Goal: Task Accomplishment & Management: Complete application form

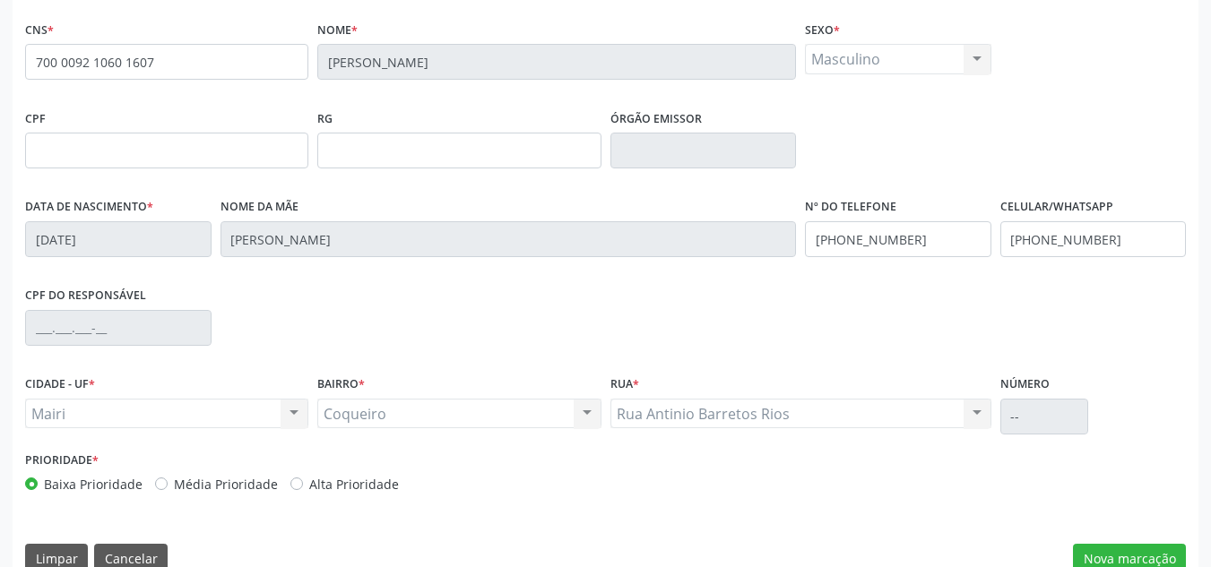
scroll to position [404, 0]
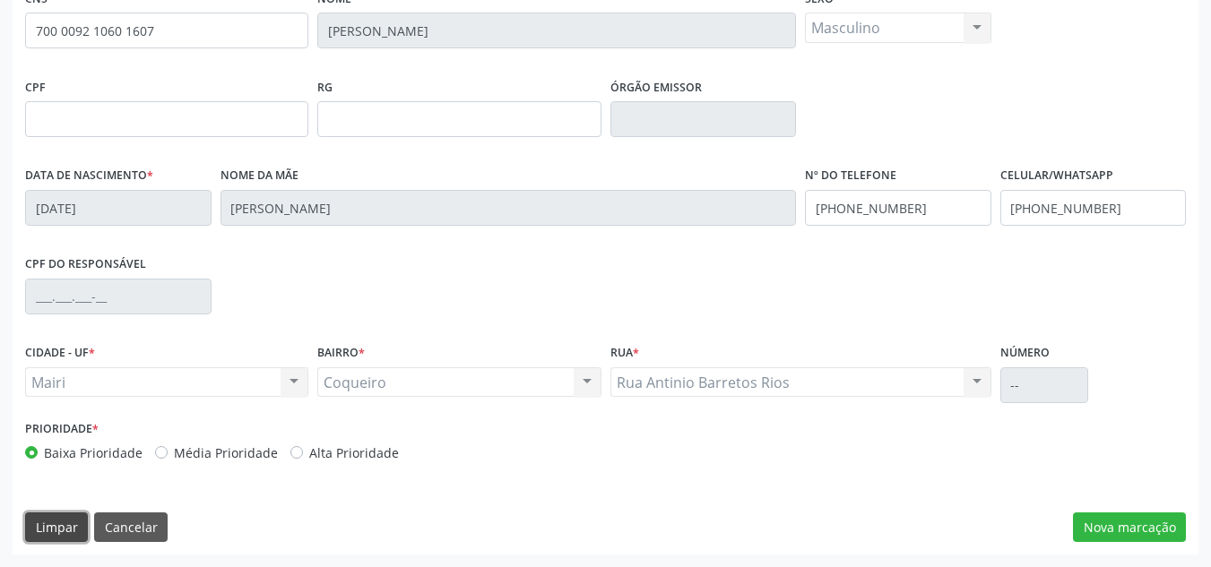
click at [40, 527] on button "Limpar" at bounding box center [56, 528] width 63 height 30
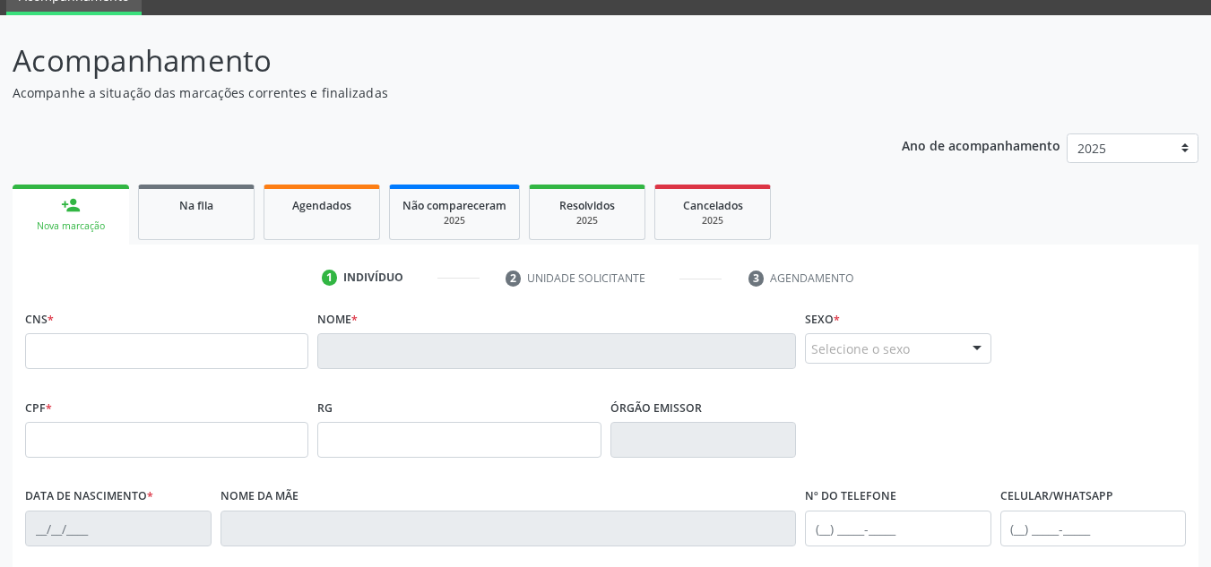
scroll to position [179, 0]
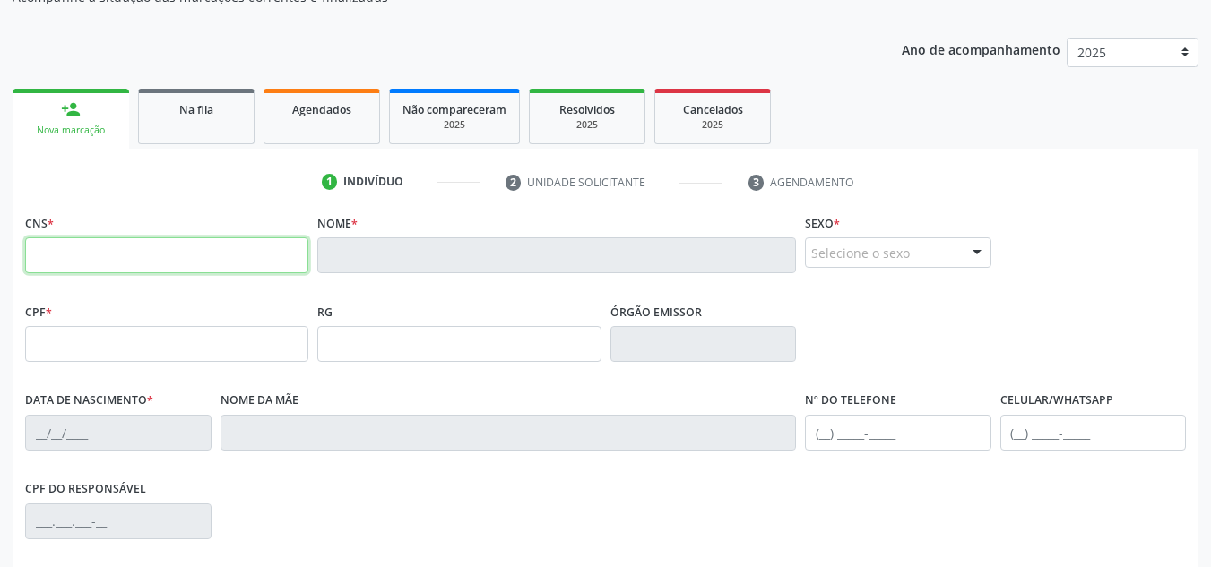
click at [212, 261] on input "text" at bounding box center [166, 256] width 283 height 36
type input "700 0049 8354 5209"
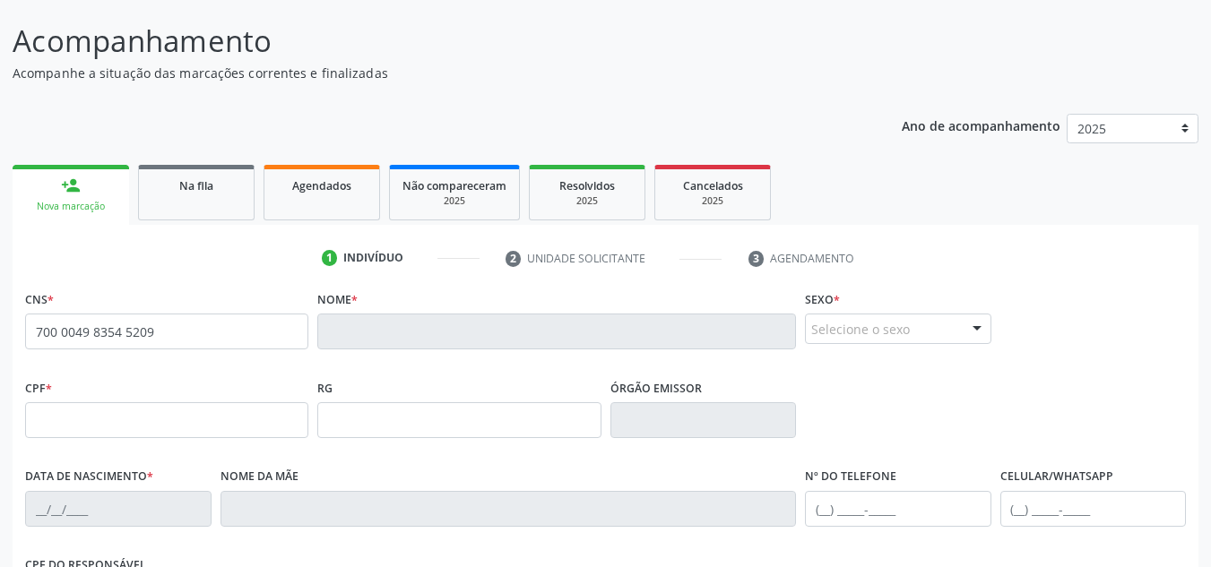
scroll to position [0, 0]
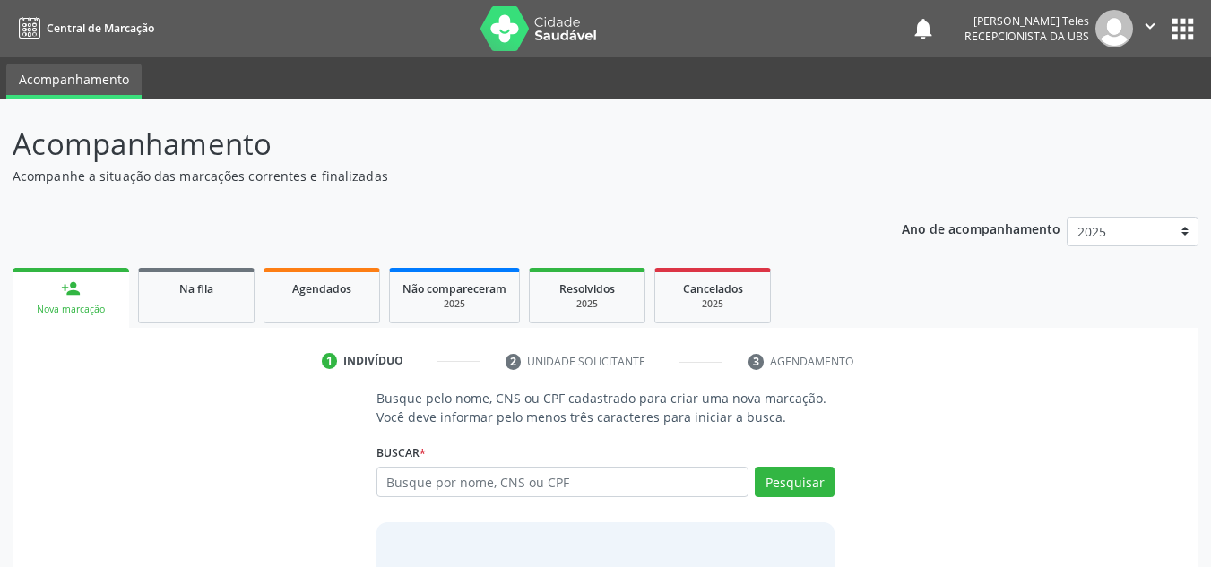
click at [458, 493] on input "text" at bounding box center [562, 482] width 373 height 30
type input "700004983545209"
click at [799, 486] on button "Pesquisar" at bounding box center [795, 482] width 80 height 30
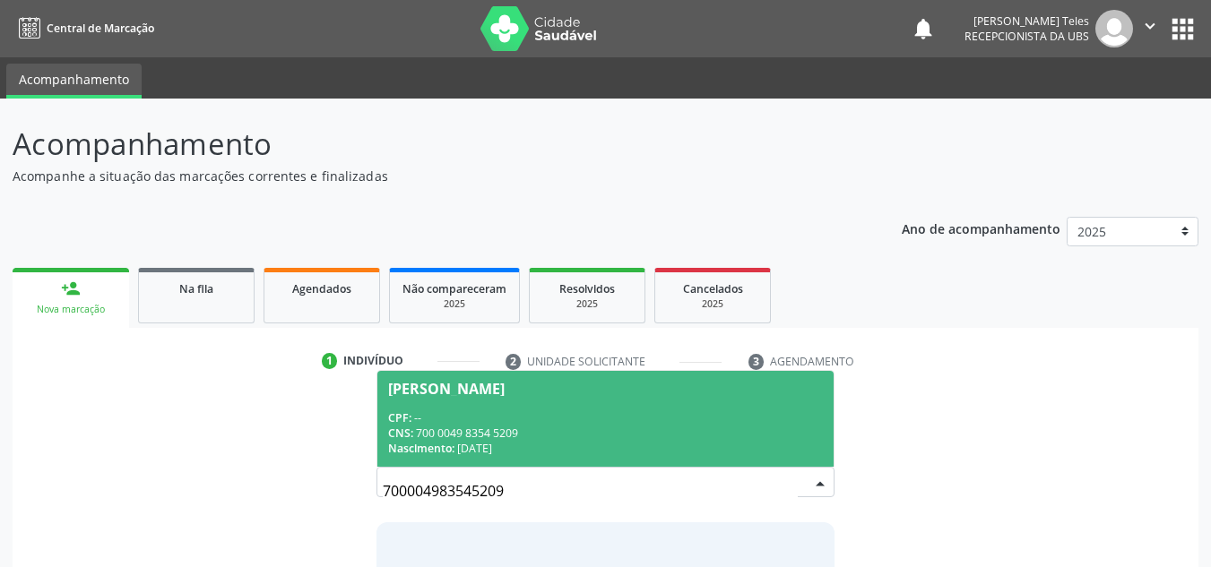
click at [514, 432] on div "CNS: 700 0049 8354 5209" at bounding box center [606, 433] width 436 height 15
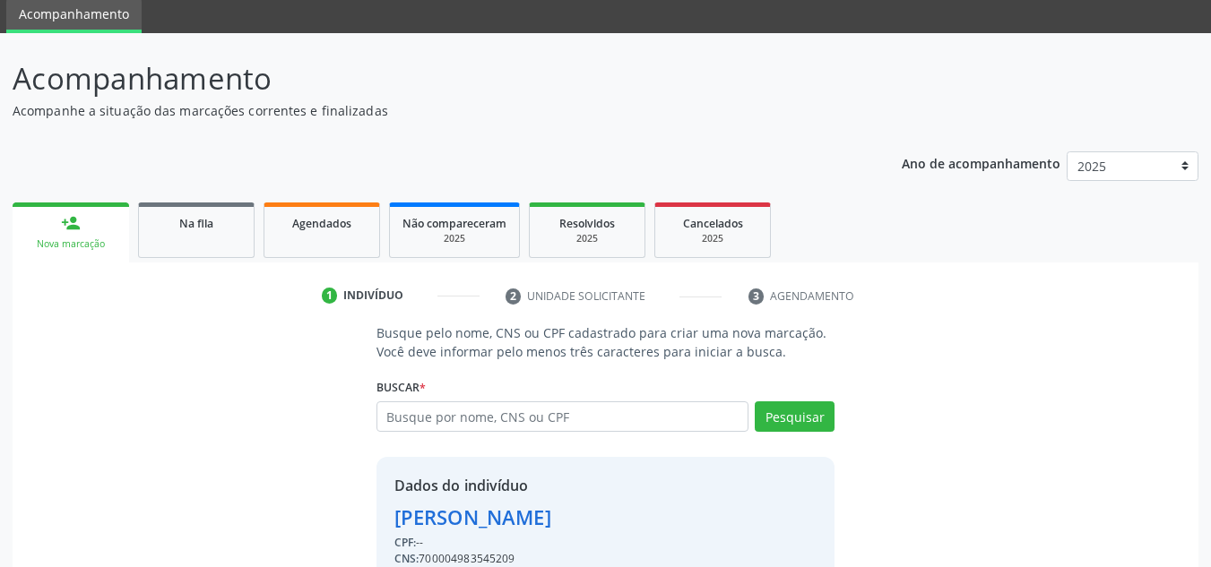
scroll to position [151, 0]
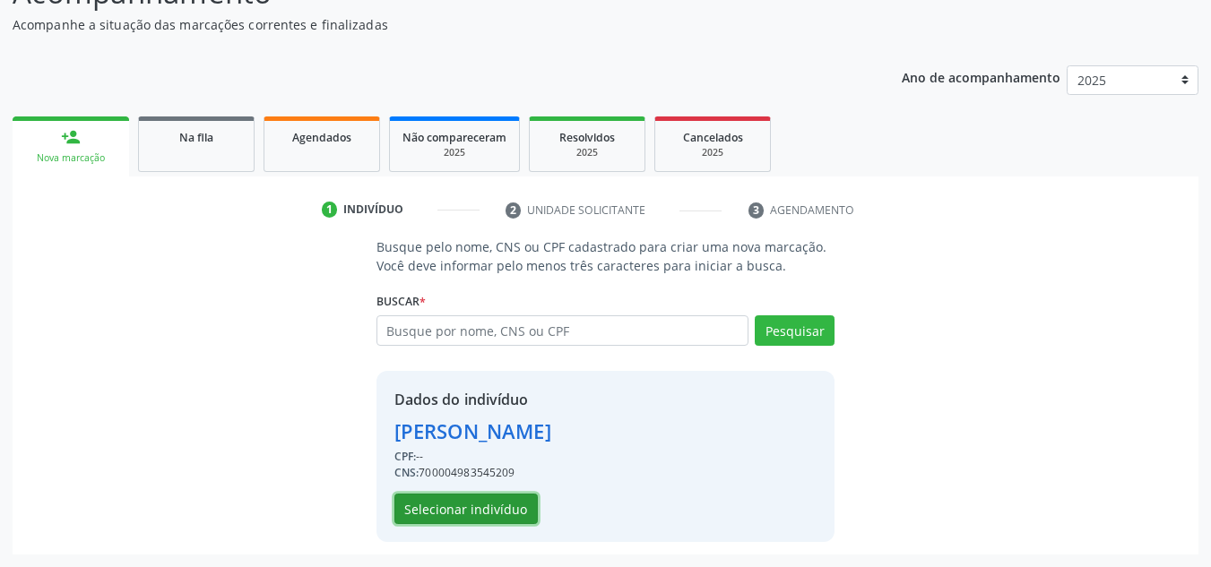
click at [484, 512] on button "Selecionar indivíduo" at bounding box center [465, 509] width 143 height 30
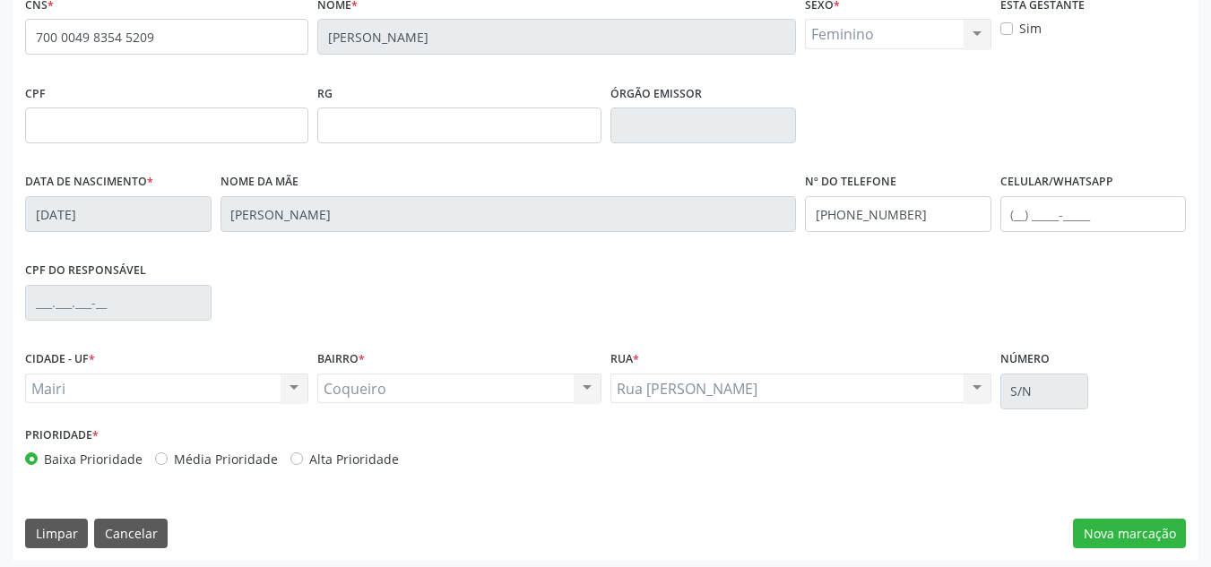
scroll to position [404, 0]
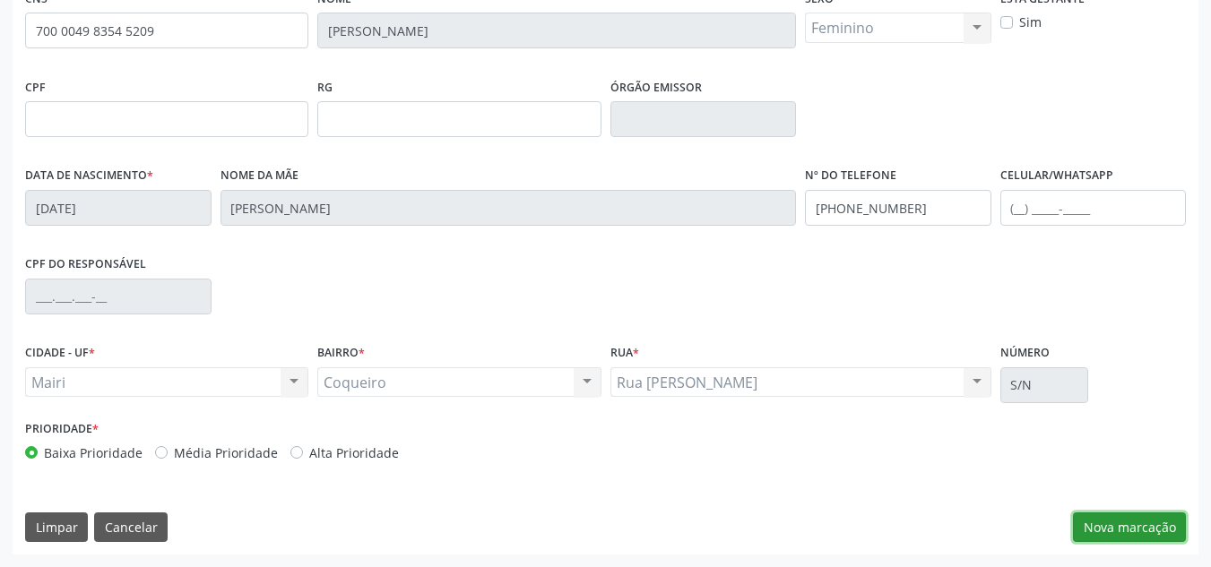
click at [1153, 529] on button "Nova marcação" at bounding box center [1129, 528] width 113 height 30
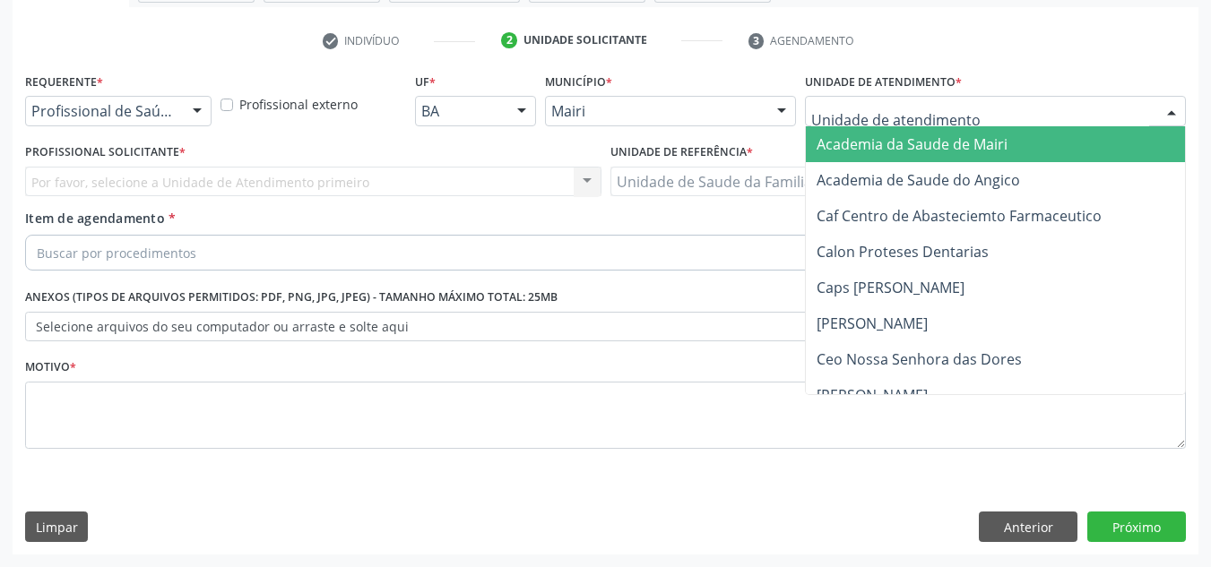
type input "j"
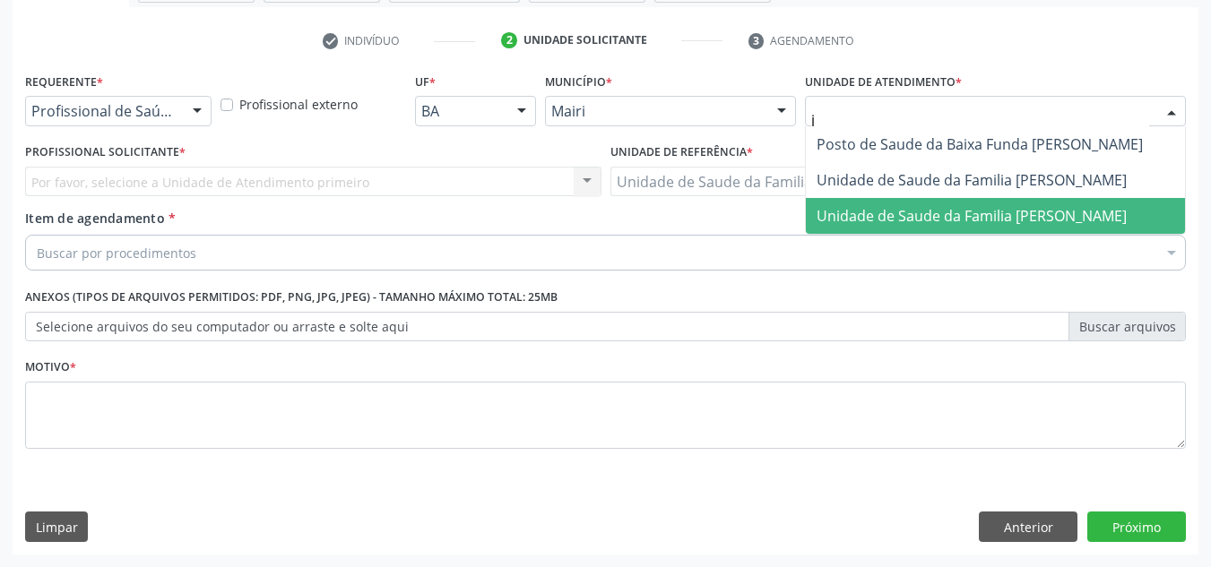
click at [895, 220] on span "Unidade de Saude da Familia [PERSON_NAME]" at bounding box center [972, 216] width 310 height 20
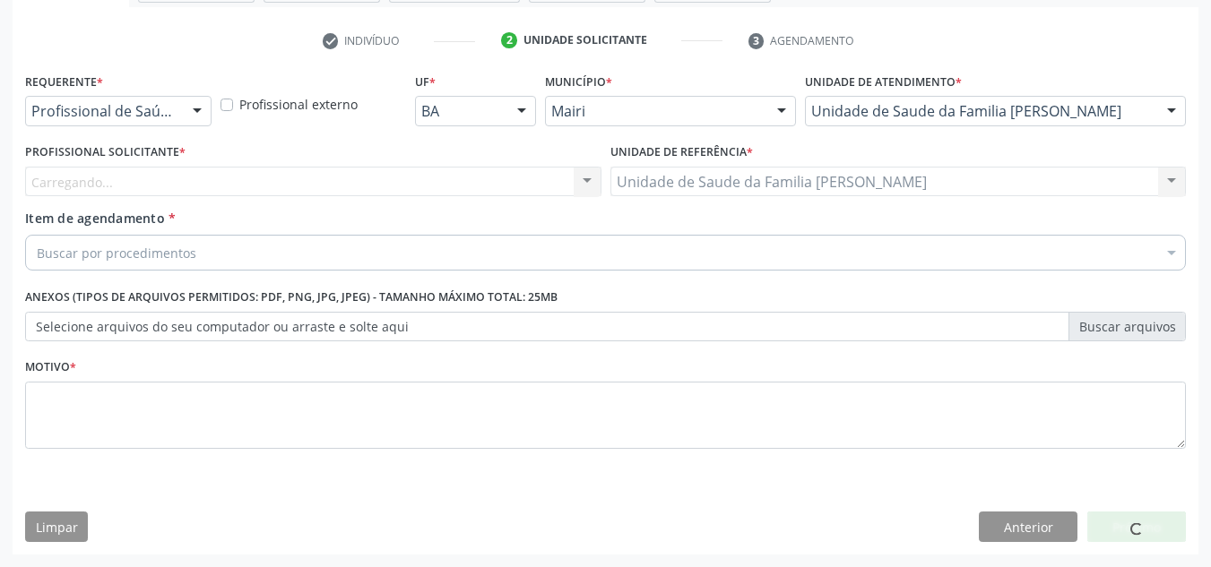
click at [212, 180] on div "Carregando..." at bounding box center [313, 182] width 576 height 30
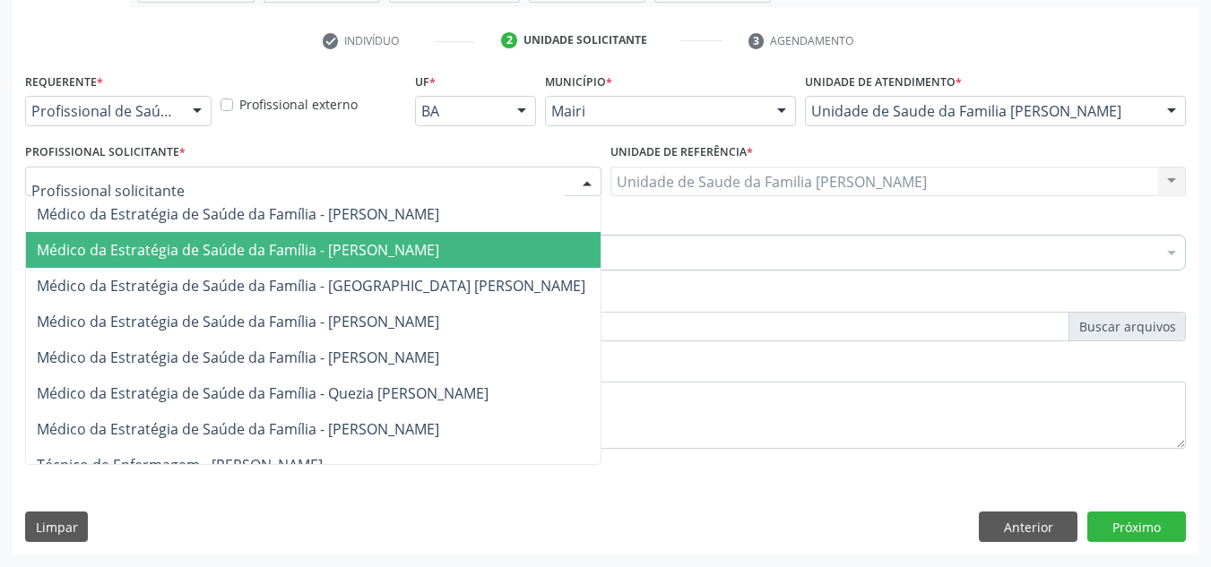
click at [217, 243] on span "Médico da Estratégia de Saúde da Família - [PERSON_NAME]" at bounding box center [238, 250] width 402 height 20
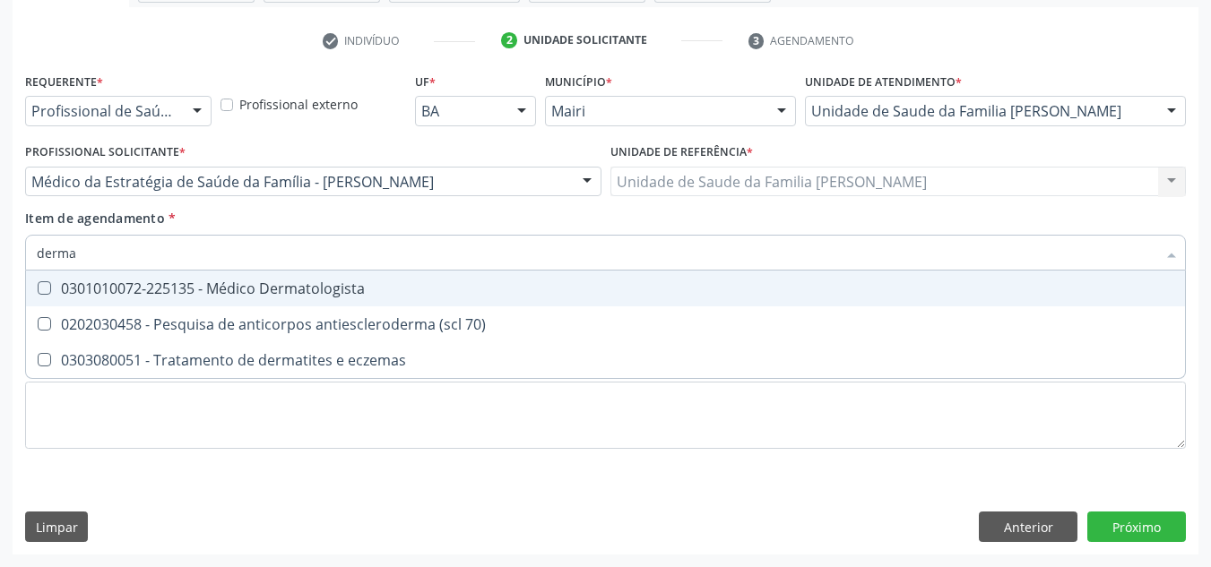
type input "dermat"
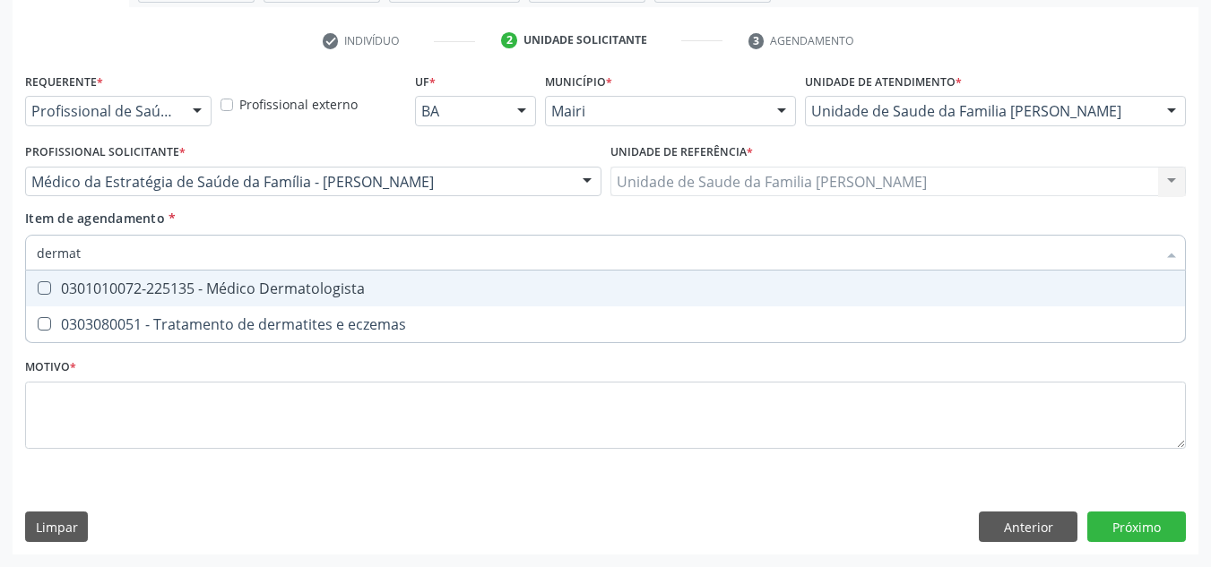
click at [182, 294] on div "0301010072-225135 - Médico Dermatologista" at bounding box center [606, 288] width 1138 height 14
checkbox Dermatologista "true"
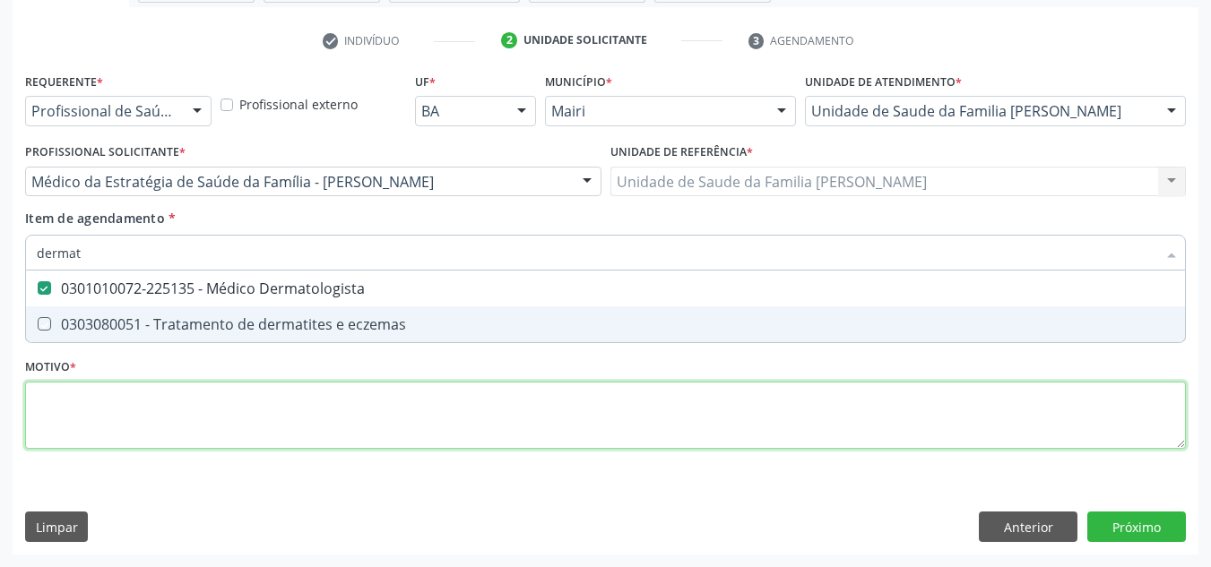
click at [99, 422] on div "Requerente * Profissional de Saúde Profissional de Saúde Paciente Nenhum result…" at bounding box center [605, 271] width 1161 height 406
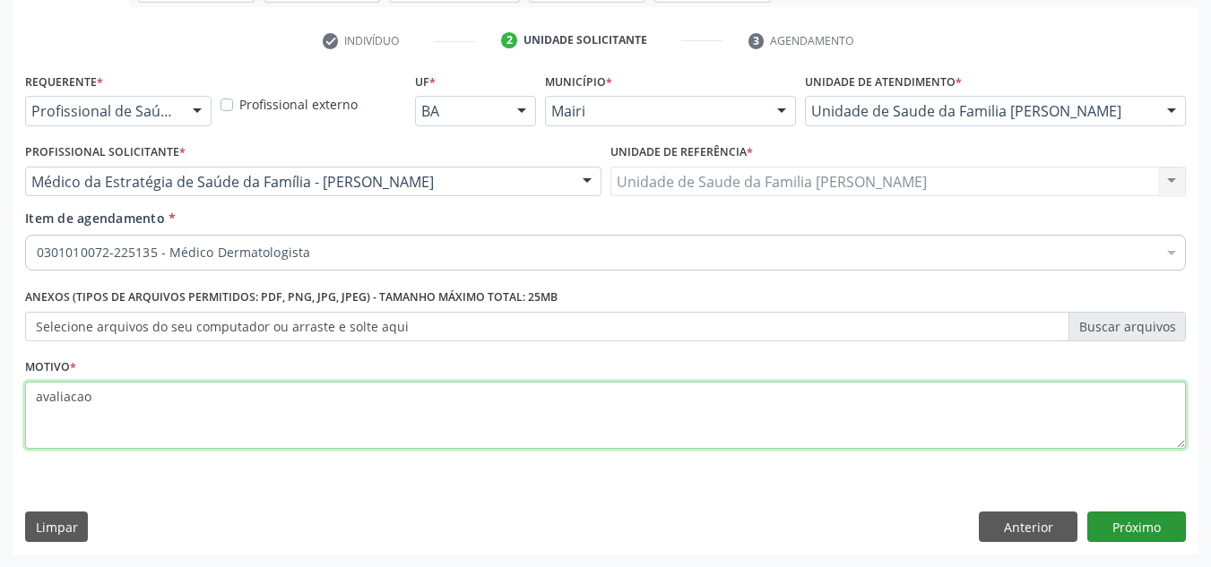
type textarea "avaliacao"
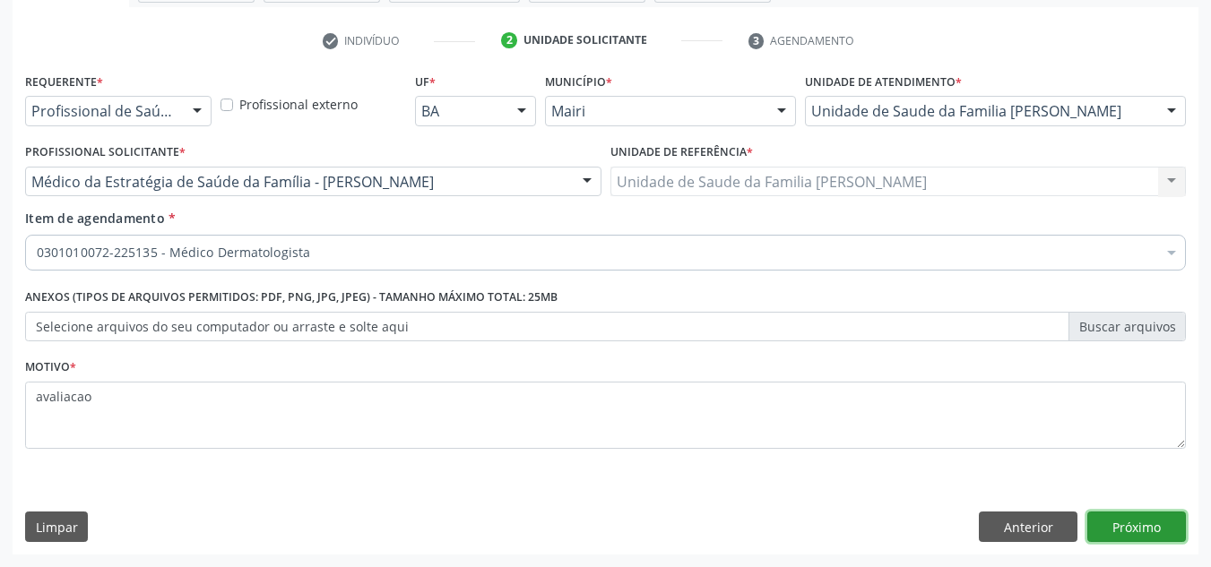
click at [1123, 530] on button "Próximo" at bounding box center [1136, 527] width 99 height 30
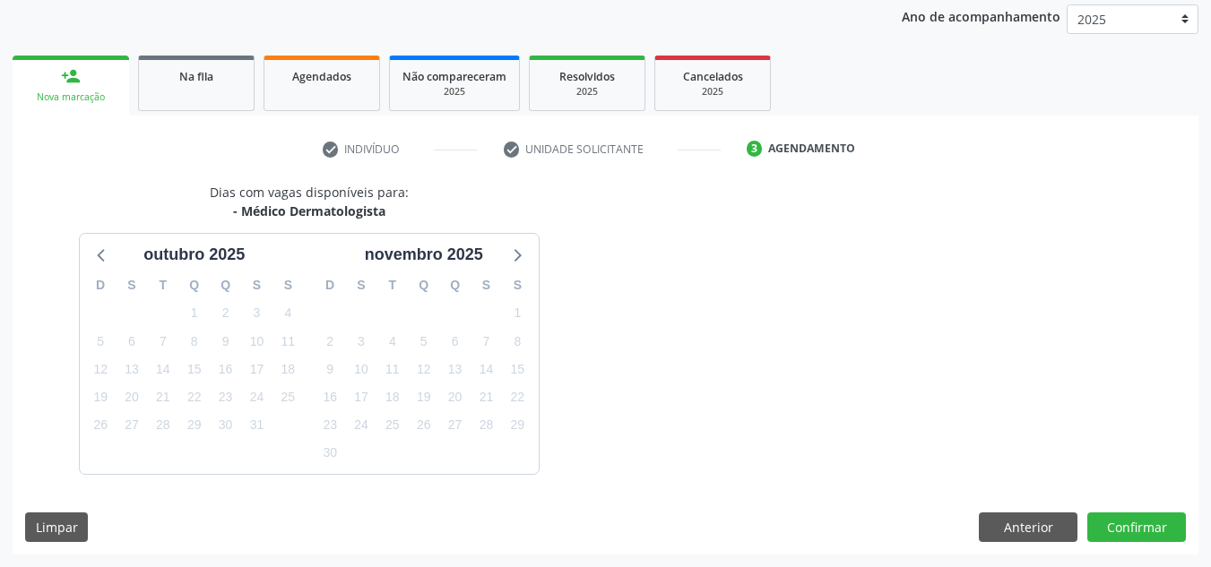
scroll to position [265, 0]
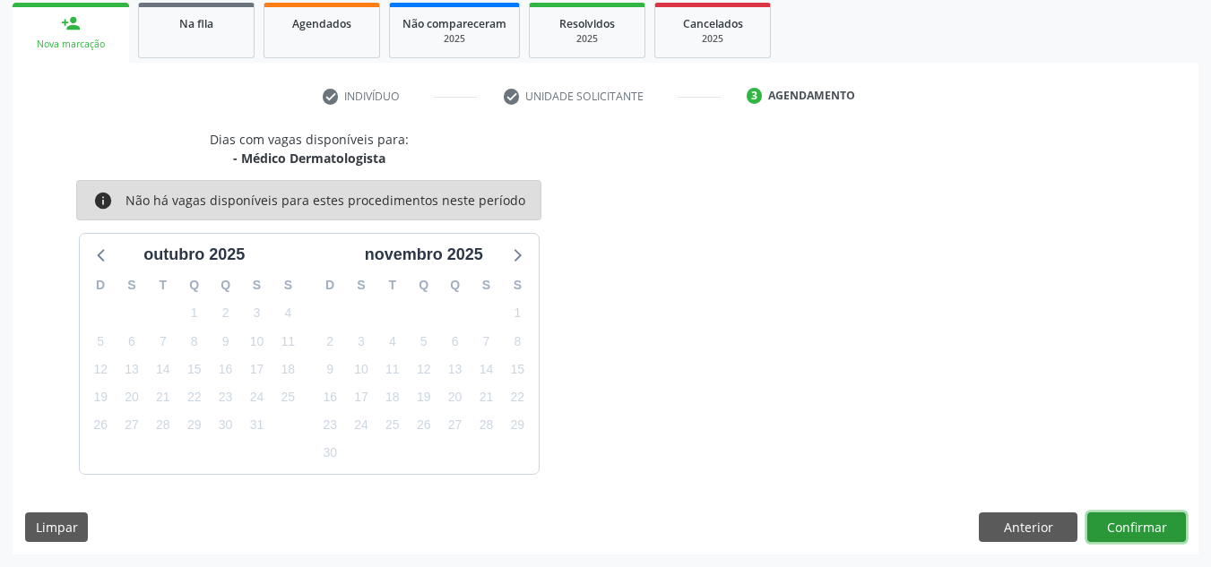
click at [1144, 536] on button "Confirmar" at bounding box center [1136, 528] width 99 height 30
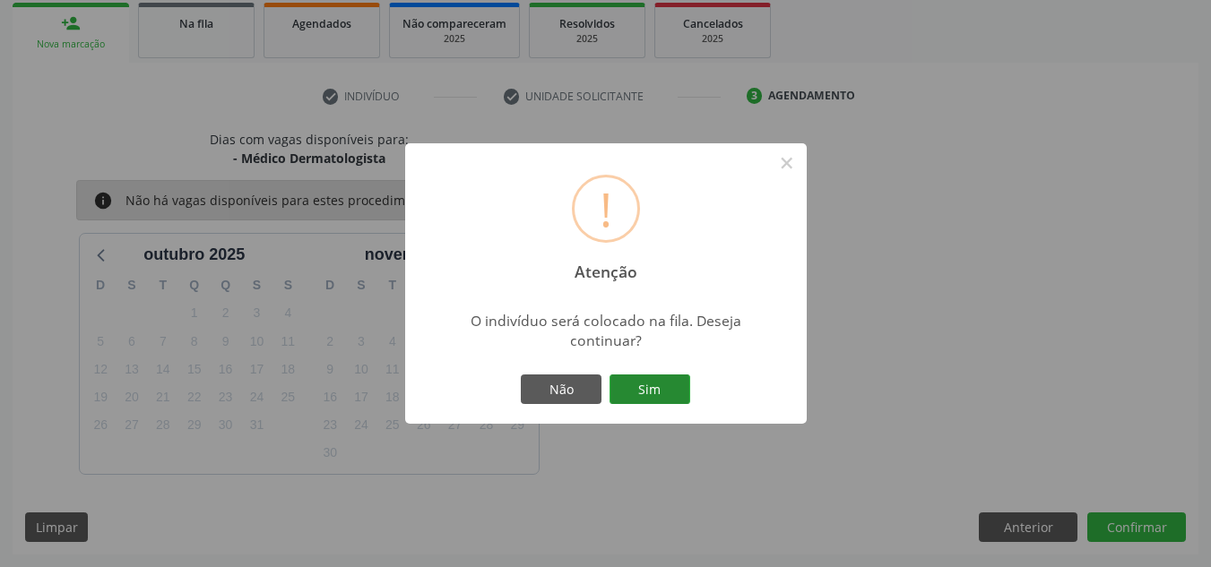
click at [662, 389] on button "Sim" at bounding box center [650, 390] width 81 height 30
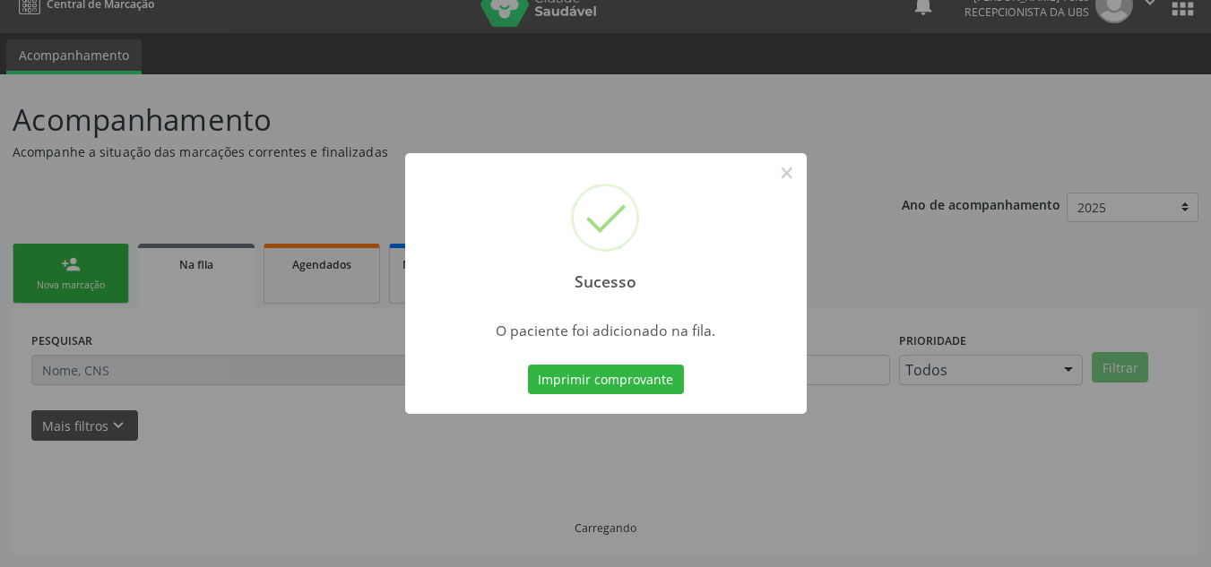
scroll to position [24, 0]
click at [662, 385] on button "Imprimir comprovante" at bounding box center [606, 380] width 156 height 30
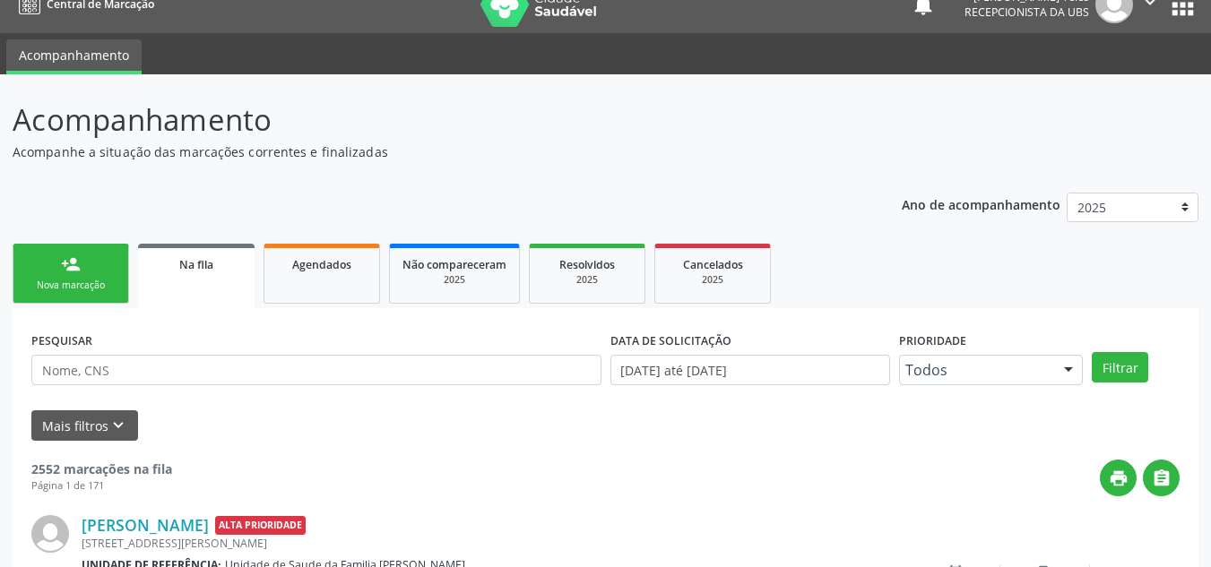
click at [95, 274] on link "person_add Nova marcação" at bounding box center [71, 274] width 117 height 60
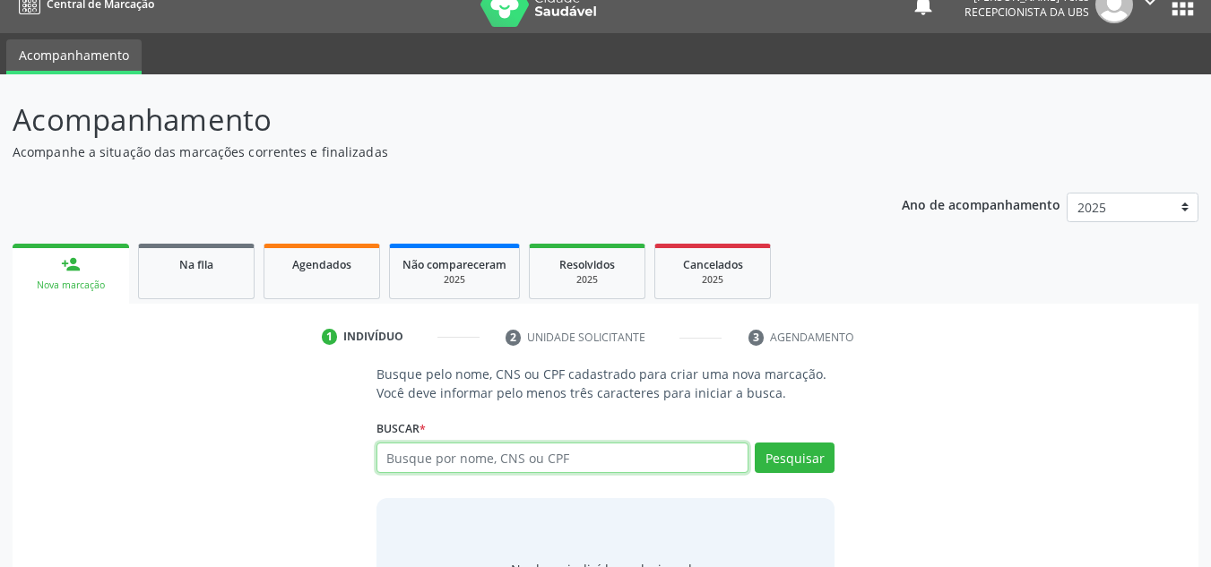
click at [451, 455] on input "text" at bounding box center [562, 458] width 373 height 30
type input "706405672986781"
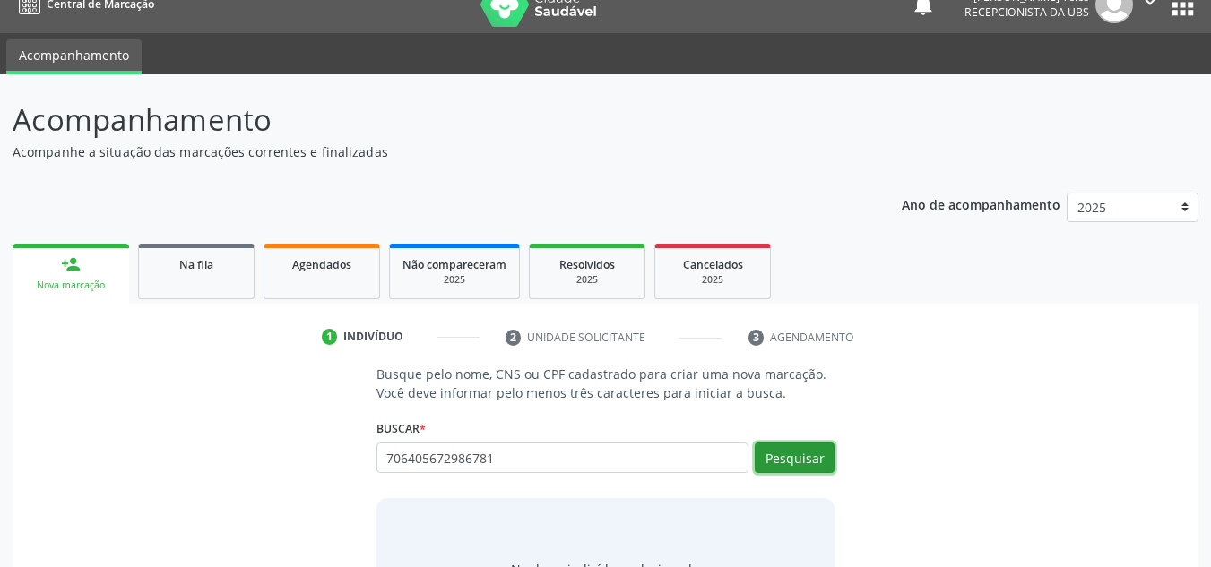
click at [810, 453] on button "Pesquisar" at bounding box center [795, 458] width 80 height 30
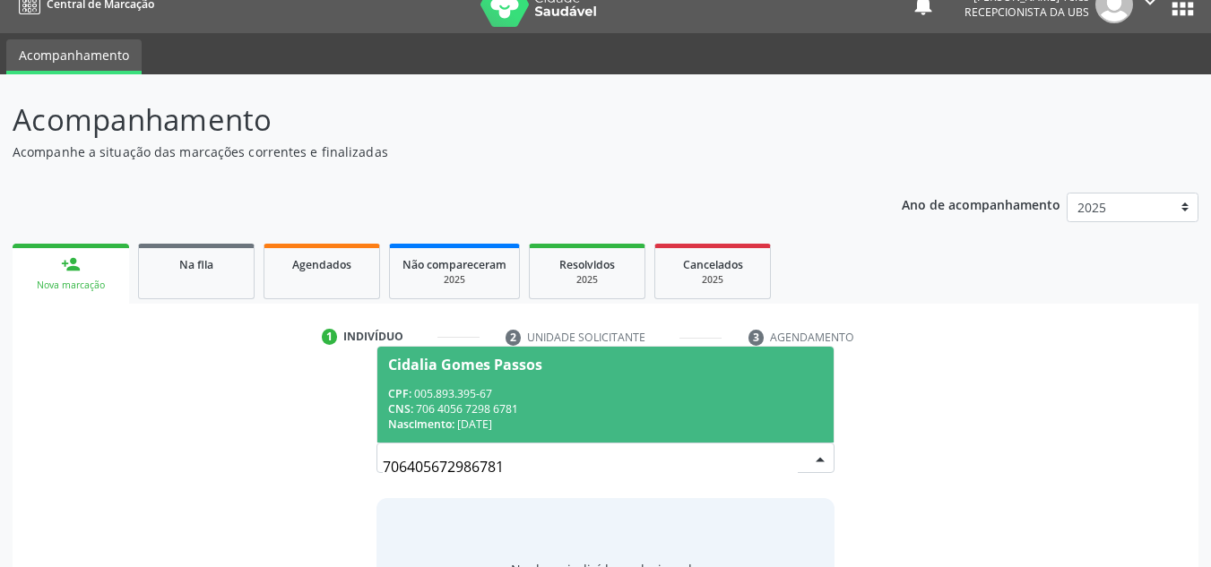
click at [501, 391] on div "CPF: 005.893.395-67" at bounding box center [606, 393] width 436 height 15
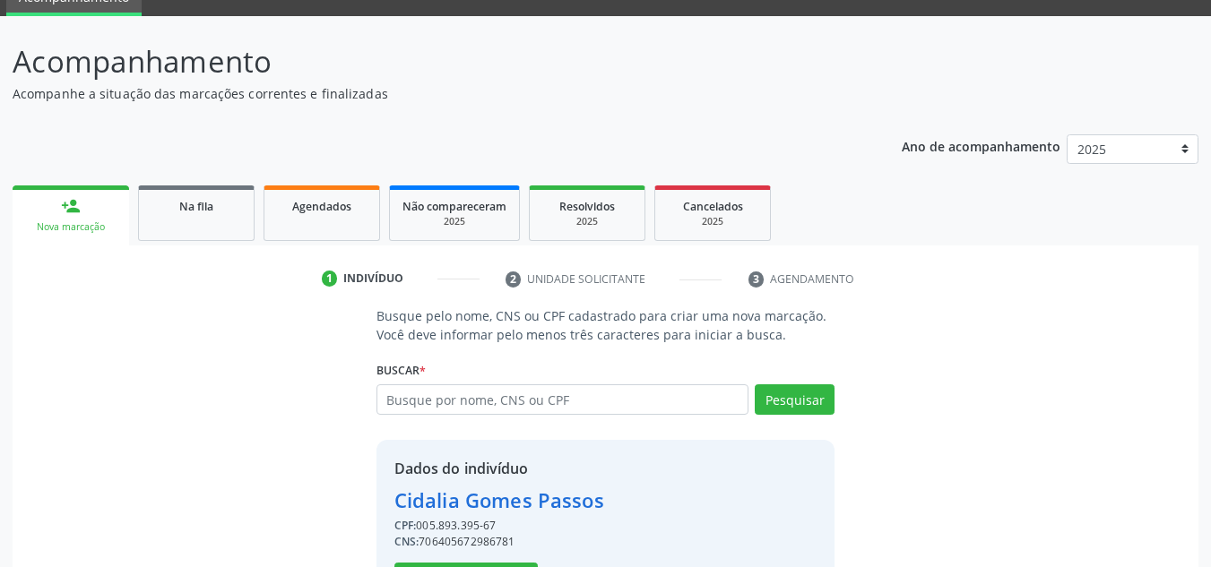
scroll to position [151, 0]
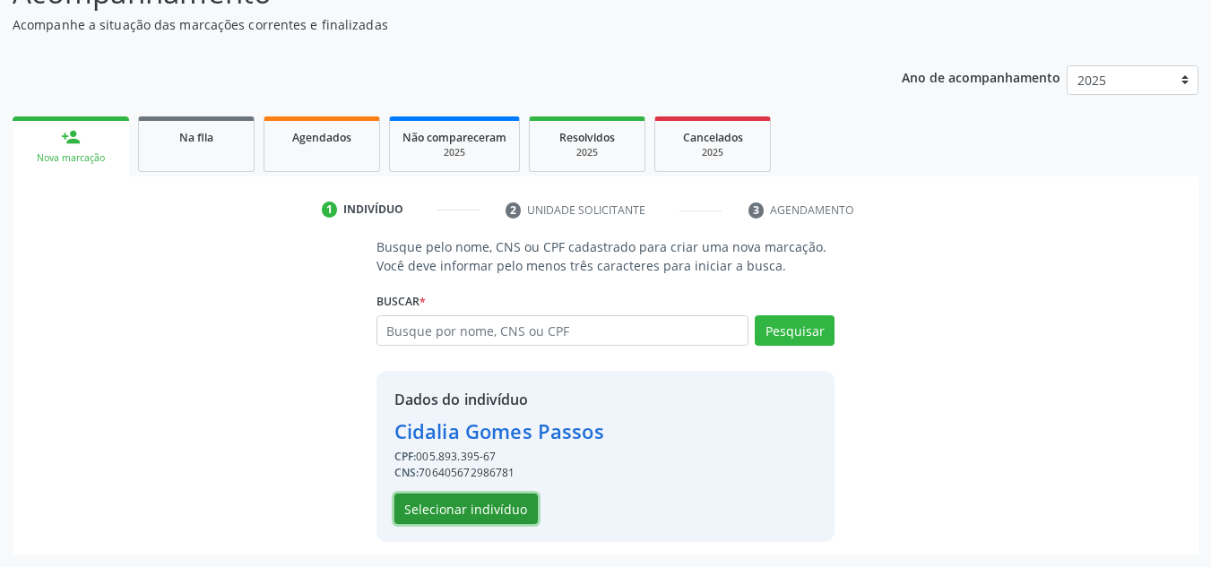
click at [457, 508] on button "Selecionar indivíduo" at bounding box center [465, 509] width 143 height 30
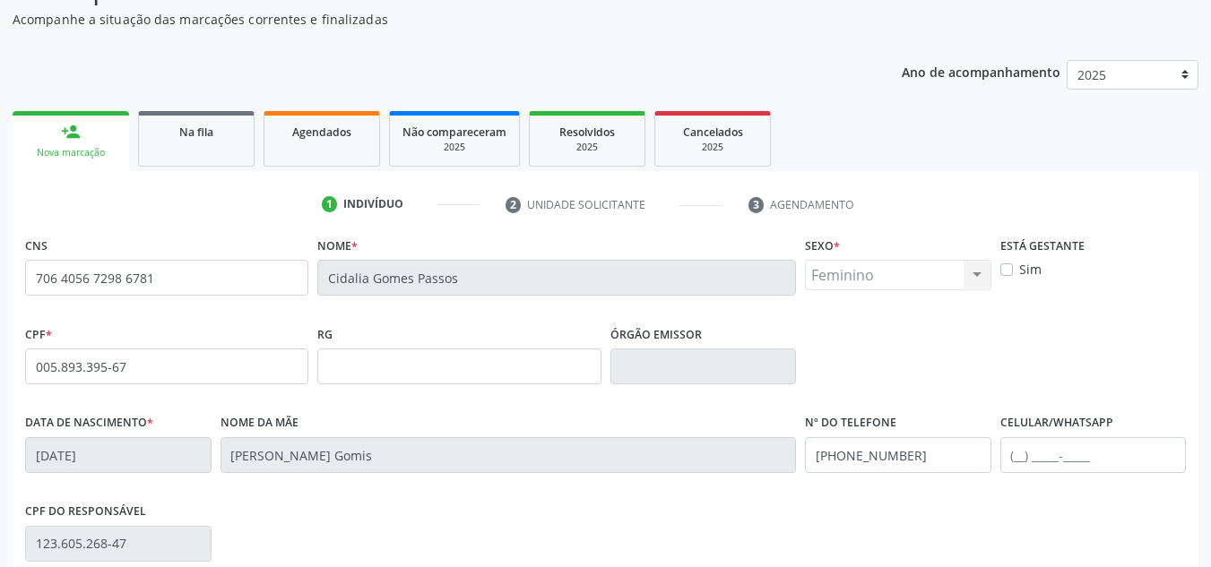
scroll to position [404, 0]
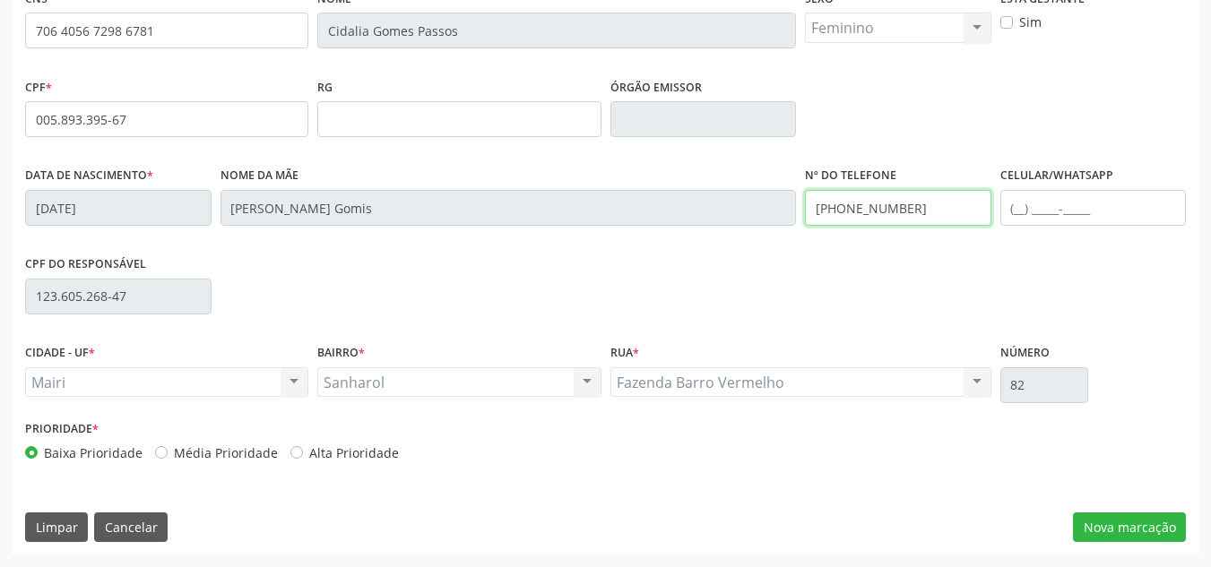
click at [926, 206] on input "[PHONE_NUMBER]" at bounding box center [898, 208] width 186 height 36
type input "[PHONE_NUMBER]"
click at [309, 453] on label "Alta Prioridade" at bounding box center [354, 453] width 90 height 19
click at [291, 453] on input "Alta Prioridade" at bounding box center [296, 452] width 13 height 16
radio input "true"
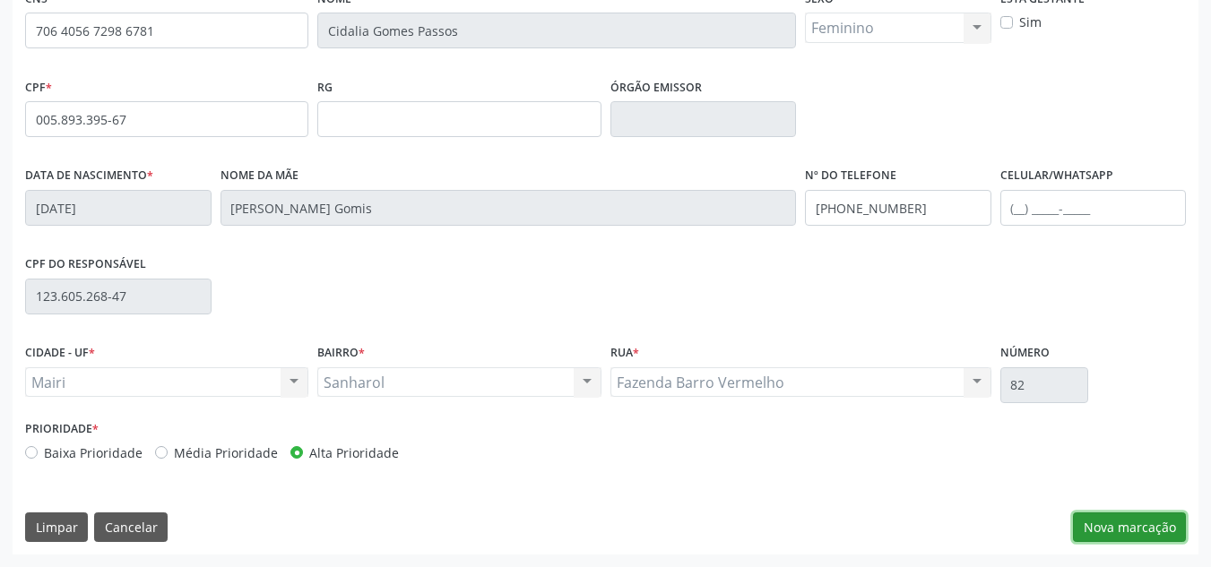
click at [1147, 534] on button "Nova marcação" at bounding box center [1129, 528] width 113 height 30
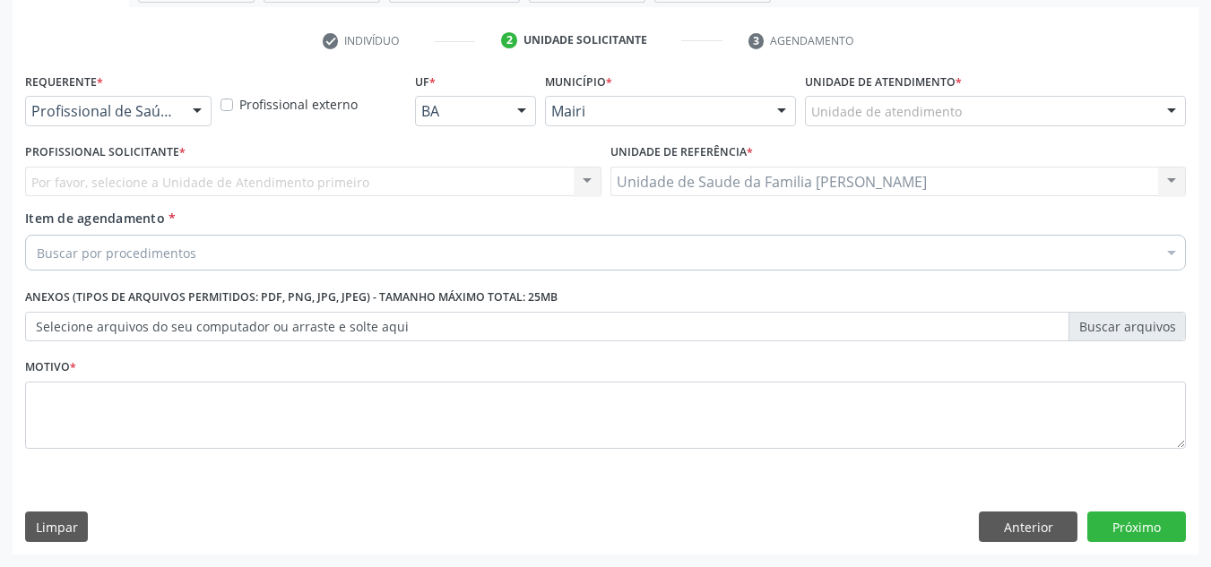
scroll to position [321, 0]
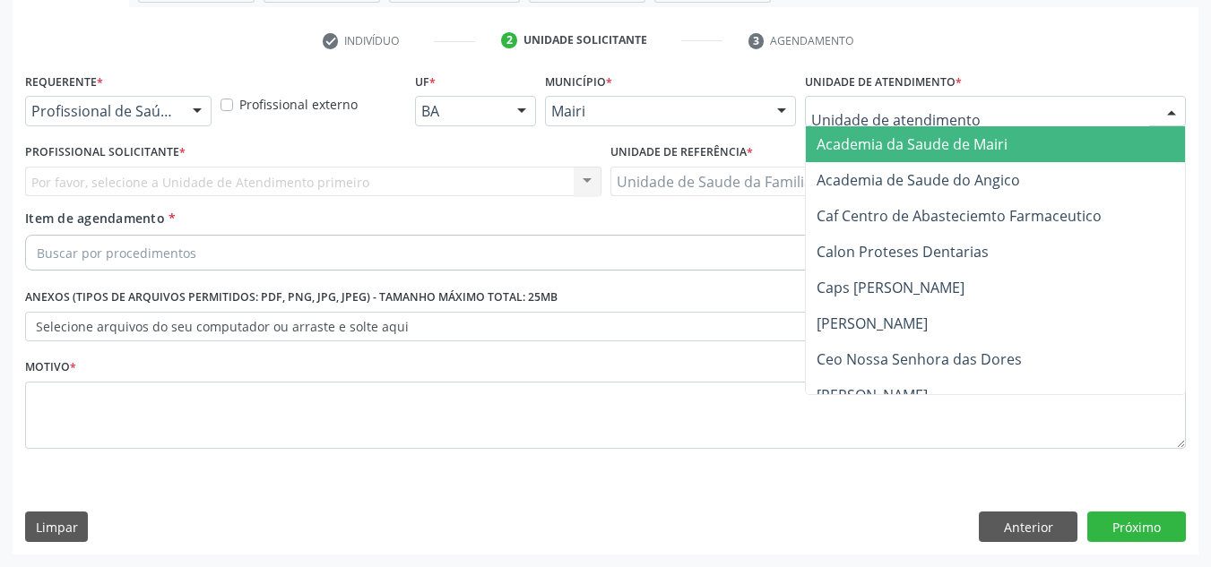
type input "j"
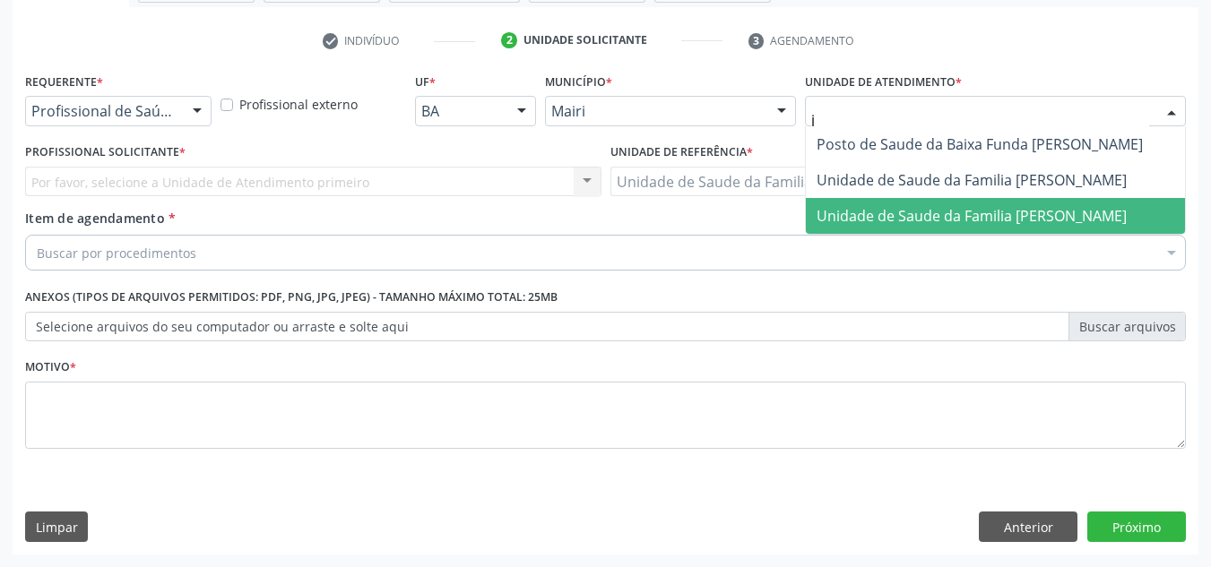
click at [854, 212] on span "Unidade de Saude da Familia [PERSON_NAME]" at bounding box center [972, 216] width 310 height 20
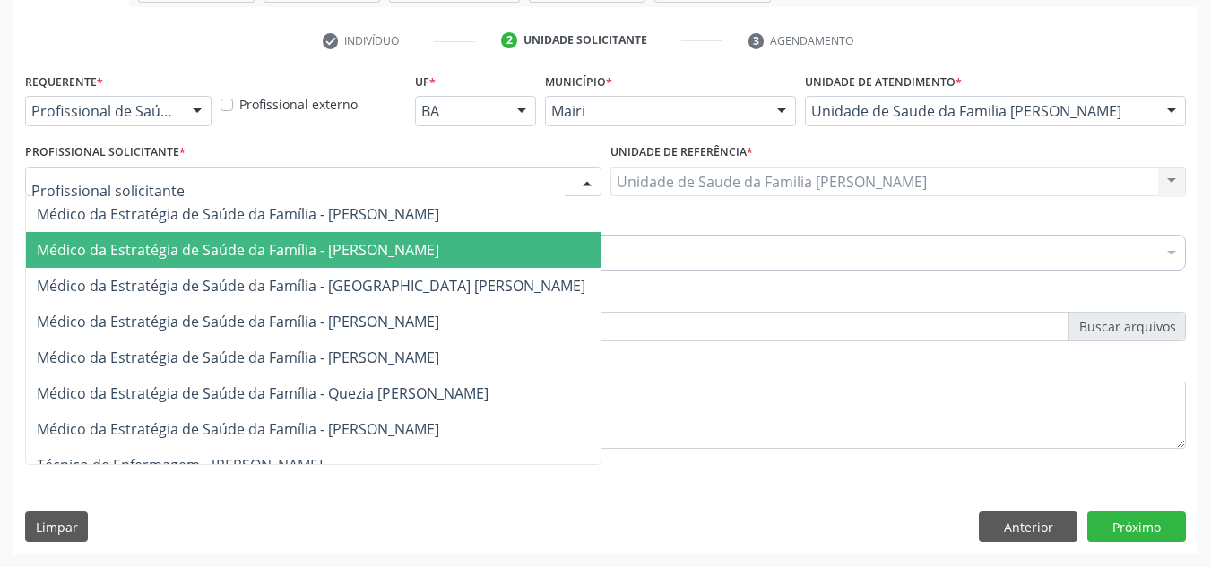
click at [106, 236] on span "Médico da Estratégia de Saúde da Família - [PERSON_NAME]" at bounding box center [313, 250] width 575 height 36
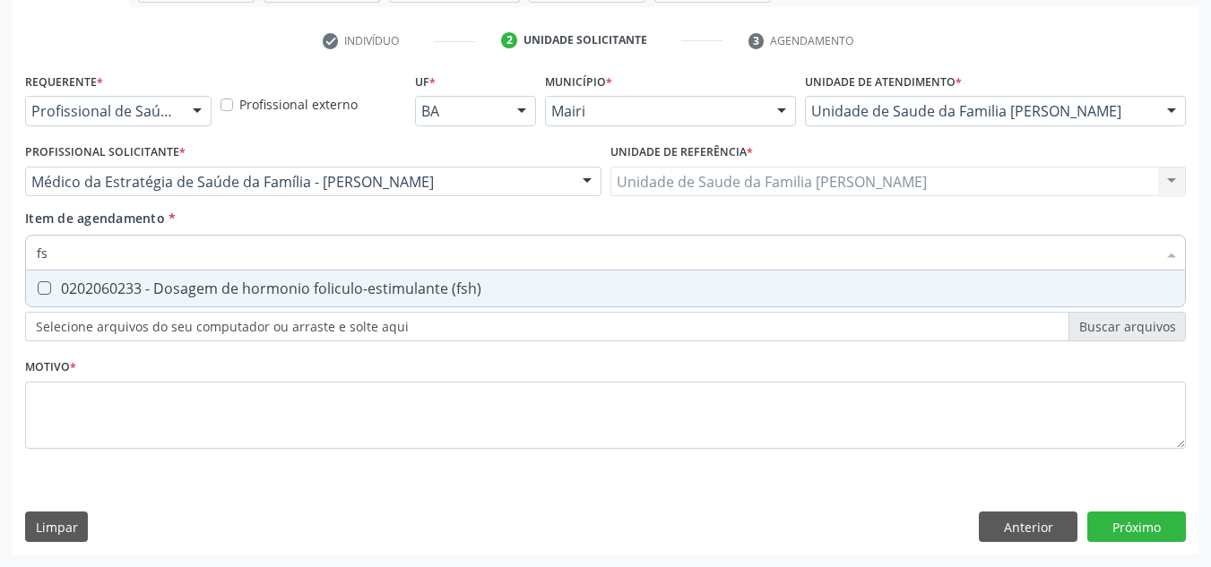
type input "fsh"
click at [108, 296] on div "0202060233 - Dosagem de hormonio foliculo-estimulante (fsh)" at bounding box center [606, 288] width 1138 height 14
checkbox \(fsh\) "true"
type input "f"
checkbox \(fsh\) "false"
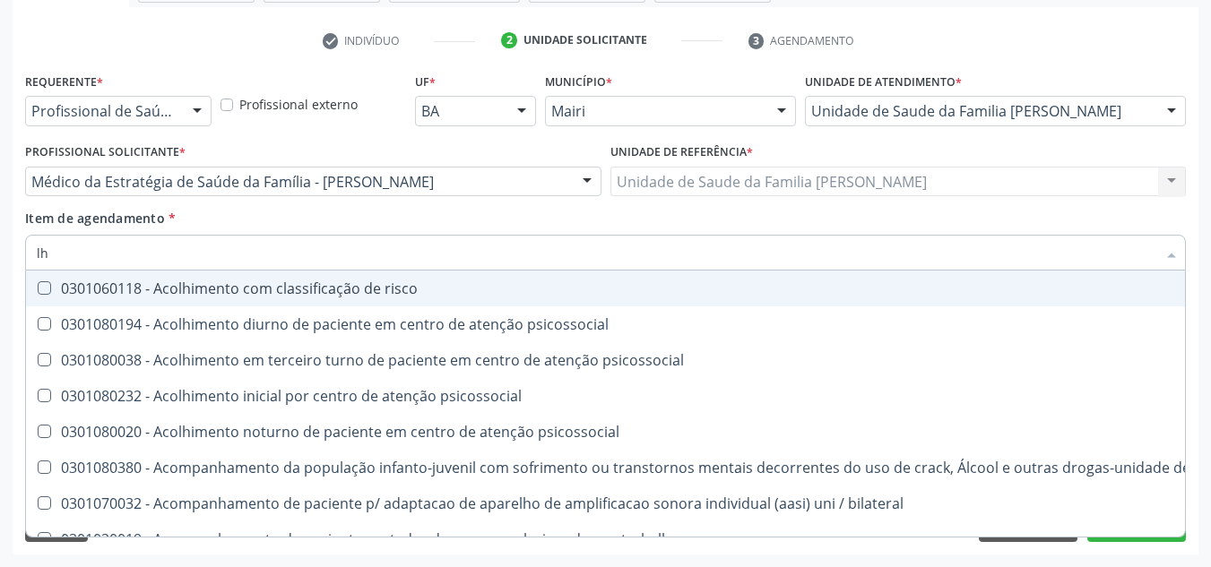
type input "l"
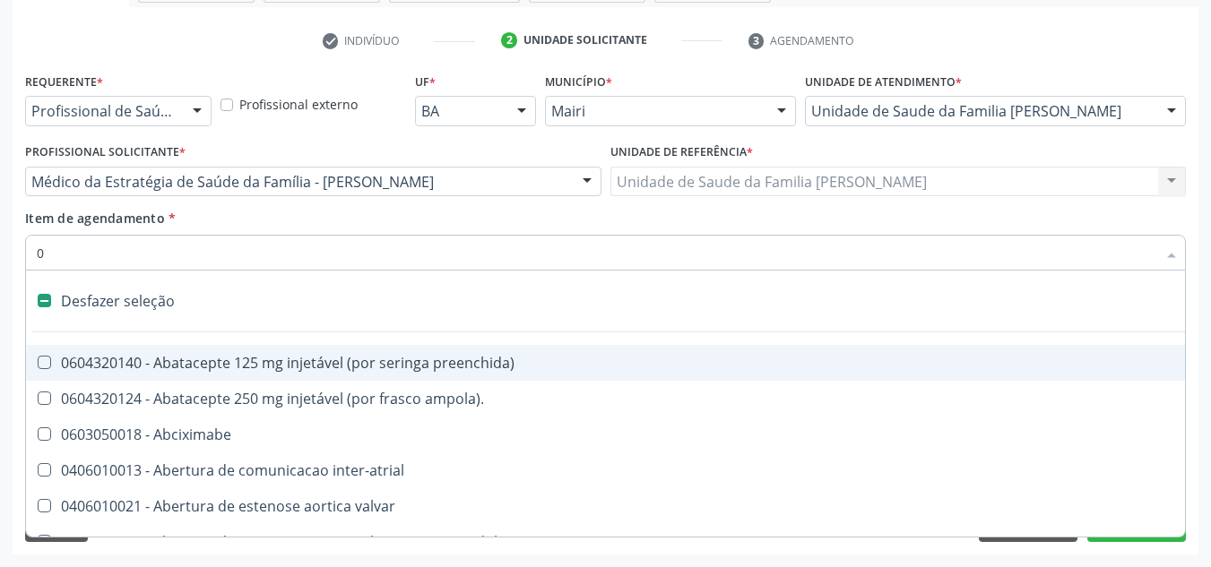
type input "02"
checkbox campo\) "true"
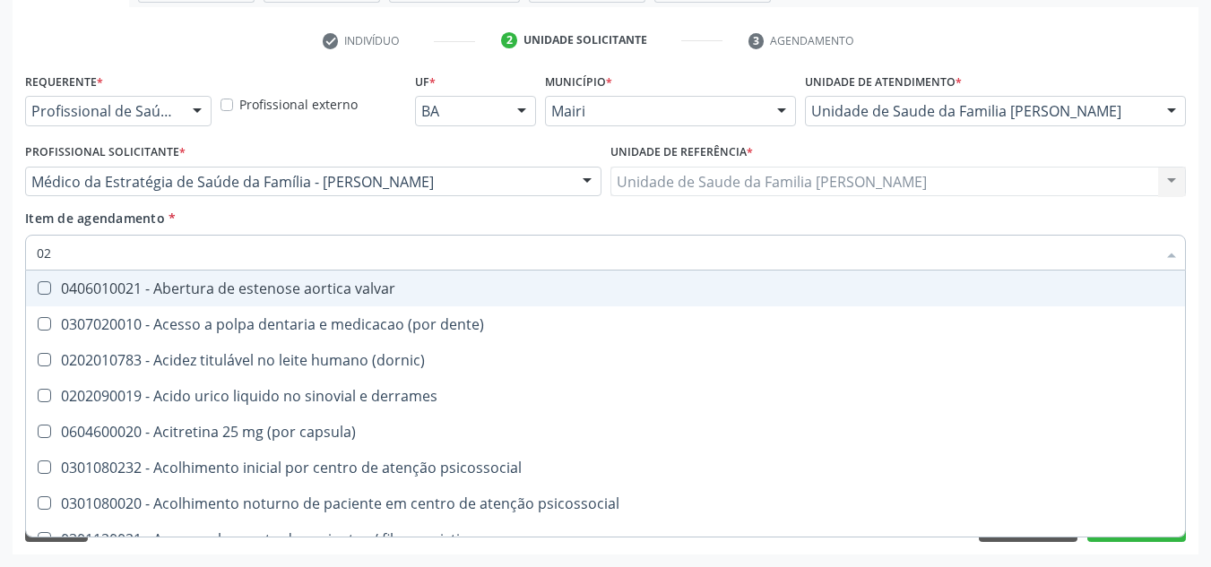
type input "020"
checkbox hemacias "true"
checkbox \(fsh\) "false"
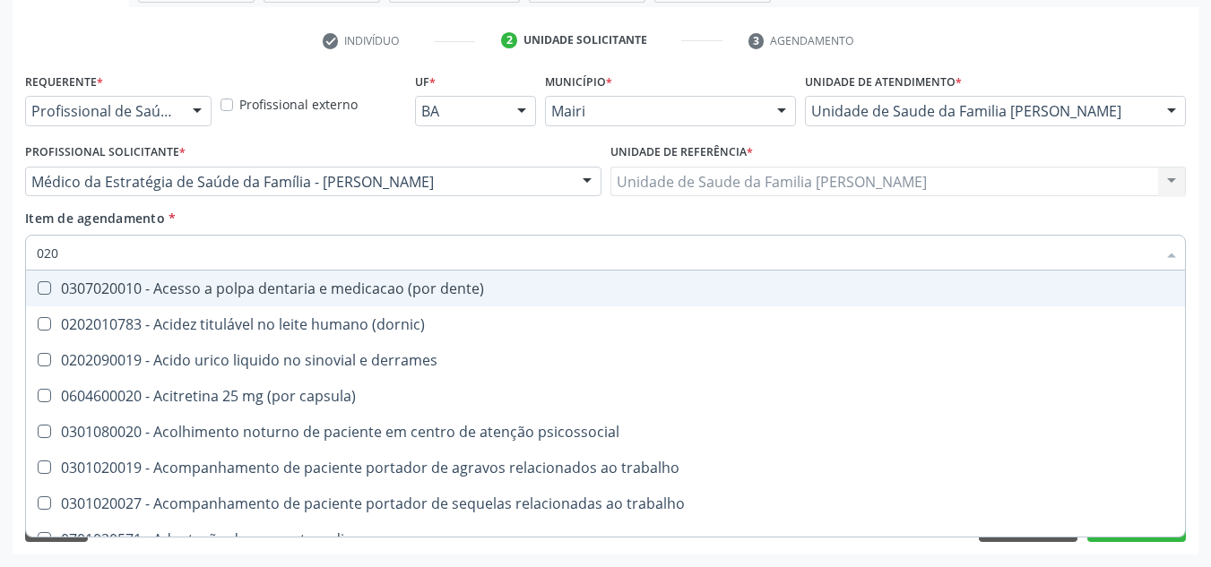
type input "0202"
checkbox continua "true"
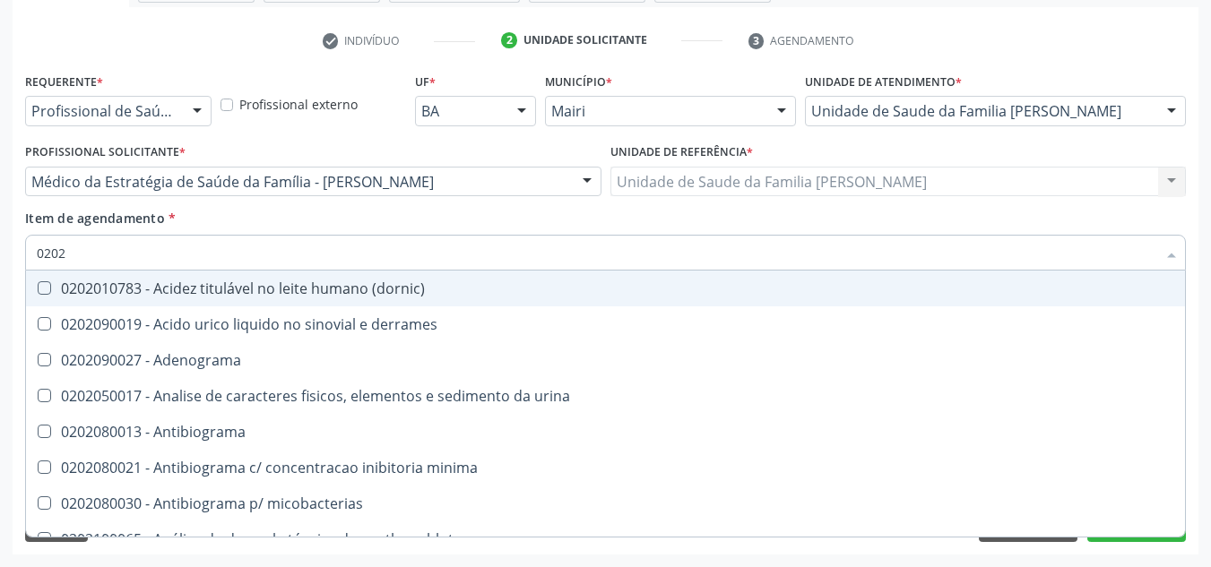
type input "02020"
checkbox esperma "true"
checkbox \(fsh\) "false"
type input "020206"
checkbox addis "true"
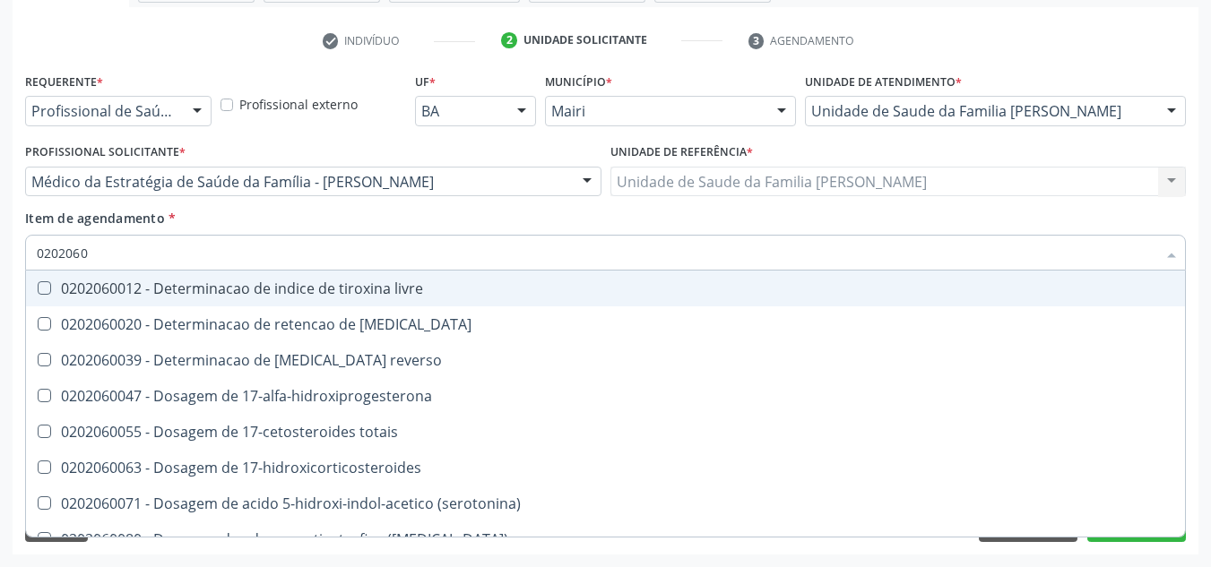
type input "02020602"
checkbox 17-alfa-hidroxiprogesterona "true"
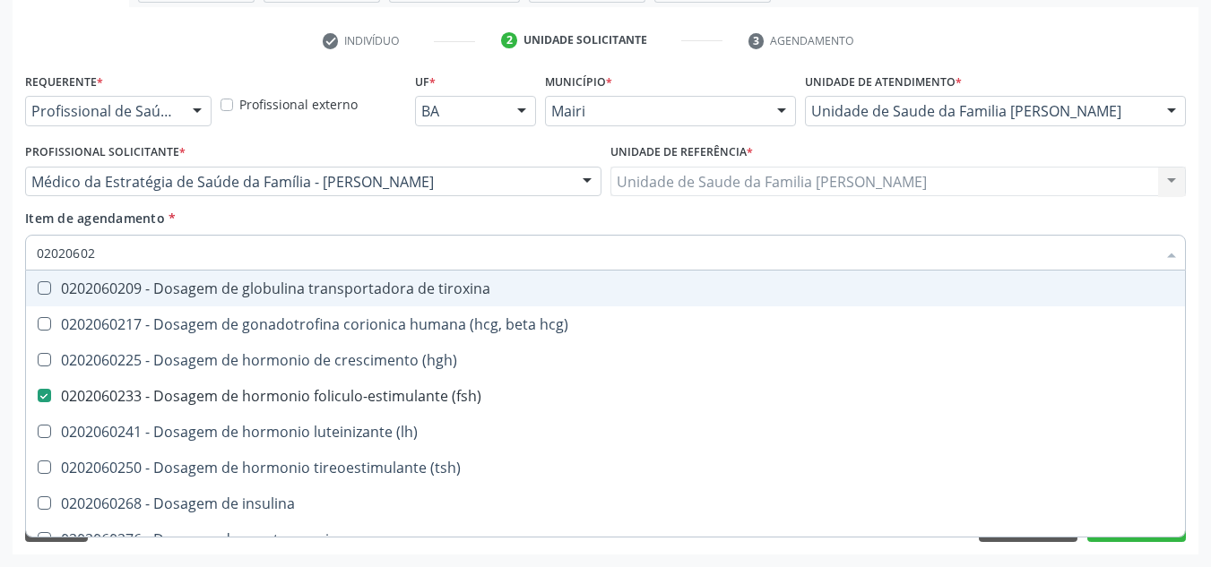
type input "020206024"
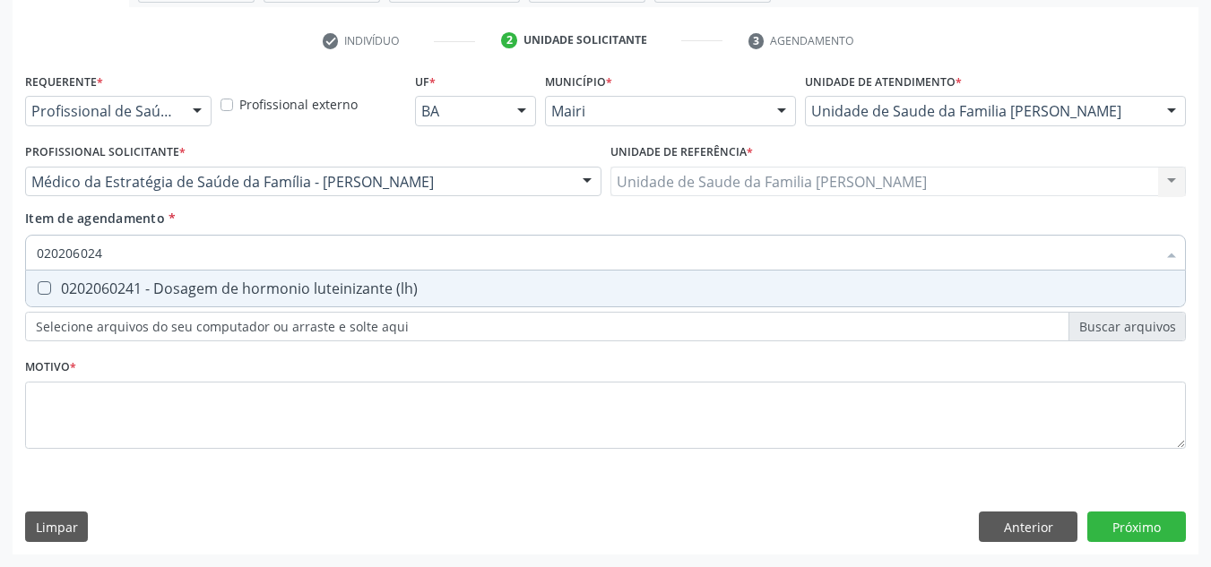
click at [105, 284] on div "0202060241 - Dosagem de hormonio luteinizante (lh)" at bounding box center [606, 288] width 1138 height 14
checkbox \(lh\) "true"
type input "02020602"
checkbox \(lh\) "false"
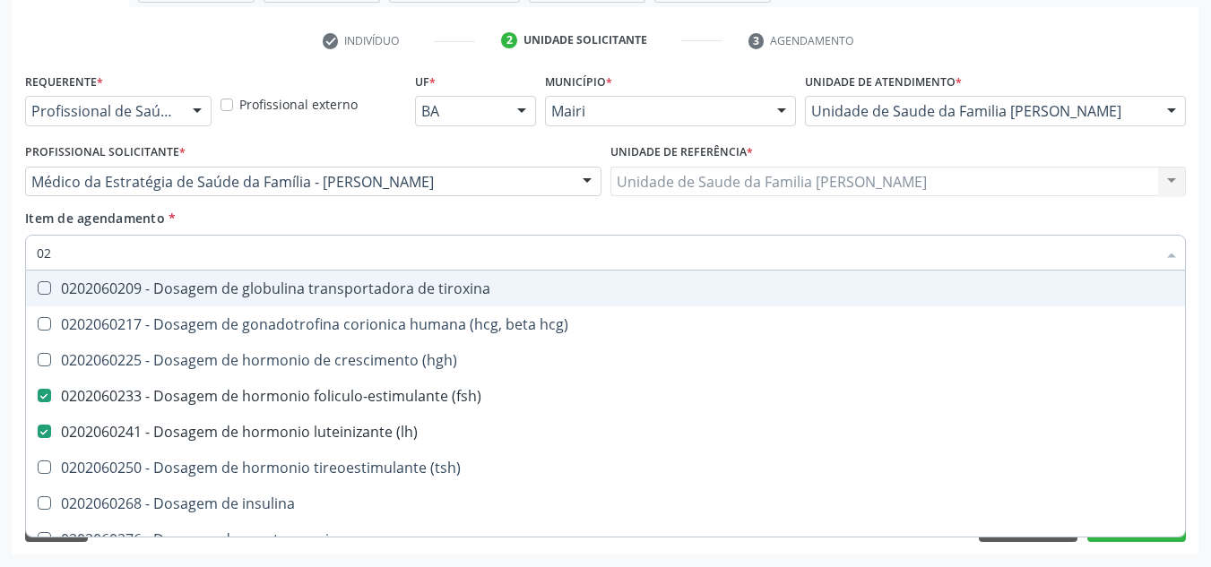
type input "0"
checkbox \(fsh\) "false"
checkbox \(lh\) "false"
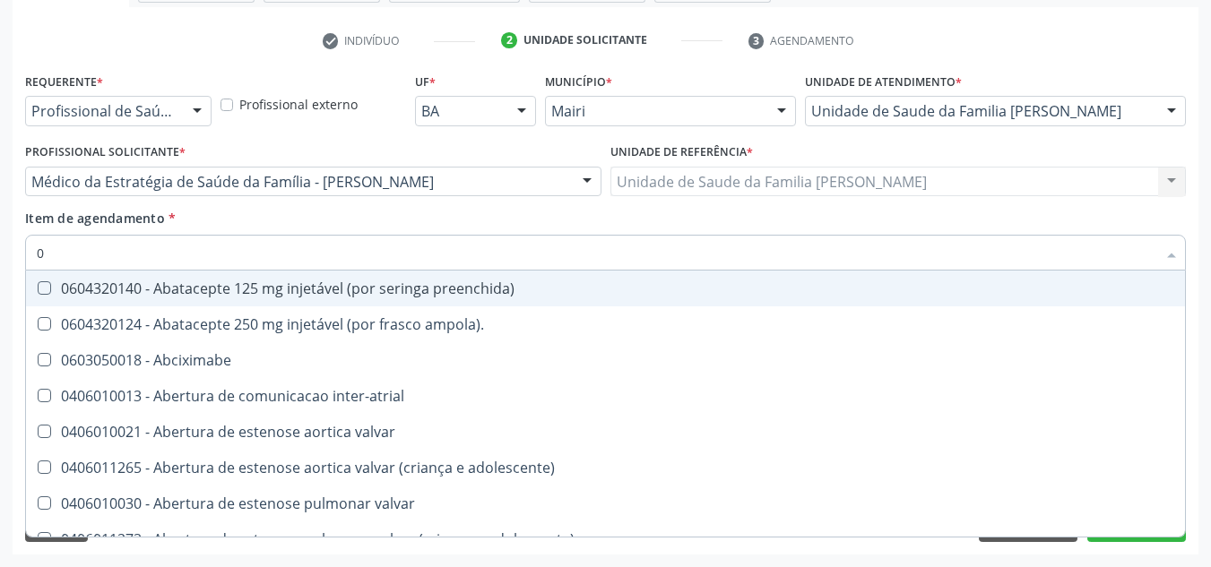
type input "02"
checkbox campo\) "true"
checkbox ml\) "true"
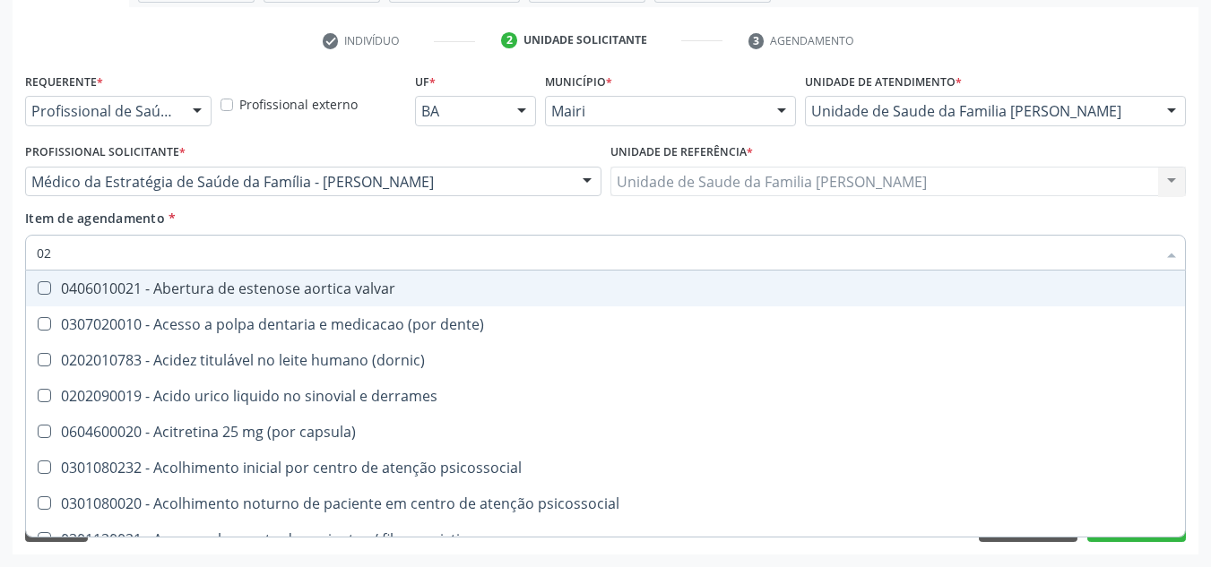
type input "020"
checkbox hemacias "true"
checkbox trombina "true"
checkbox \(fsh\) "false"
checkbox \(lh\) "false"
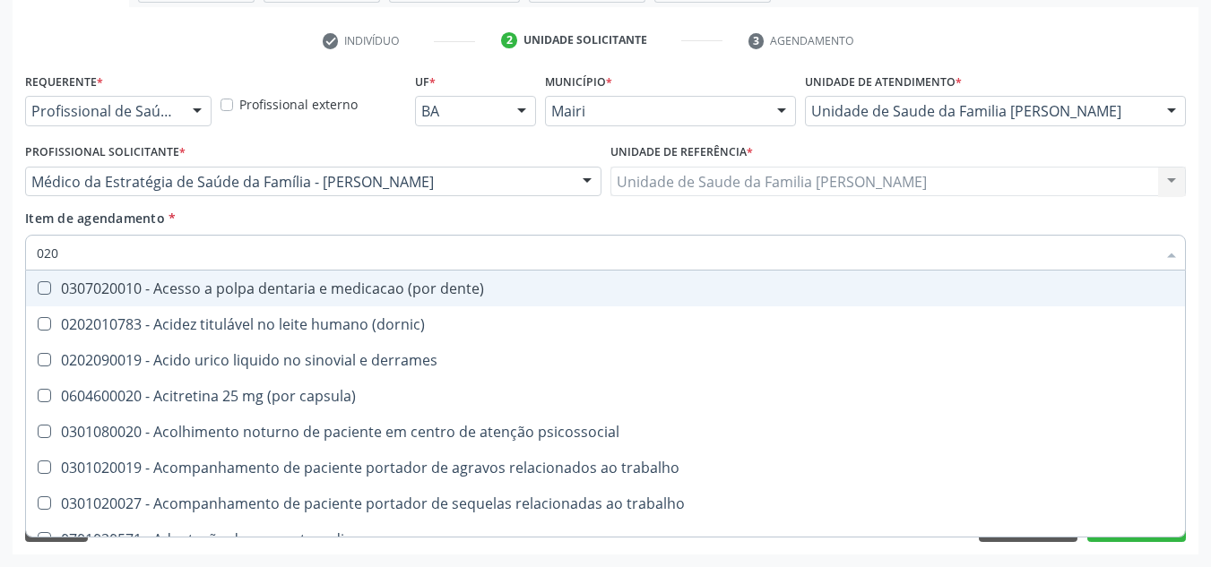
type input "0202"
checkbox continua "true"
checkbox percutanea "true"
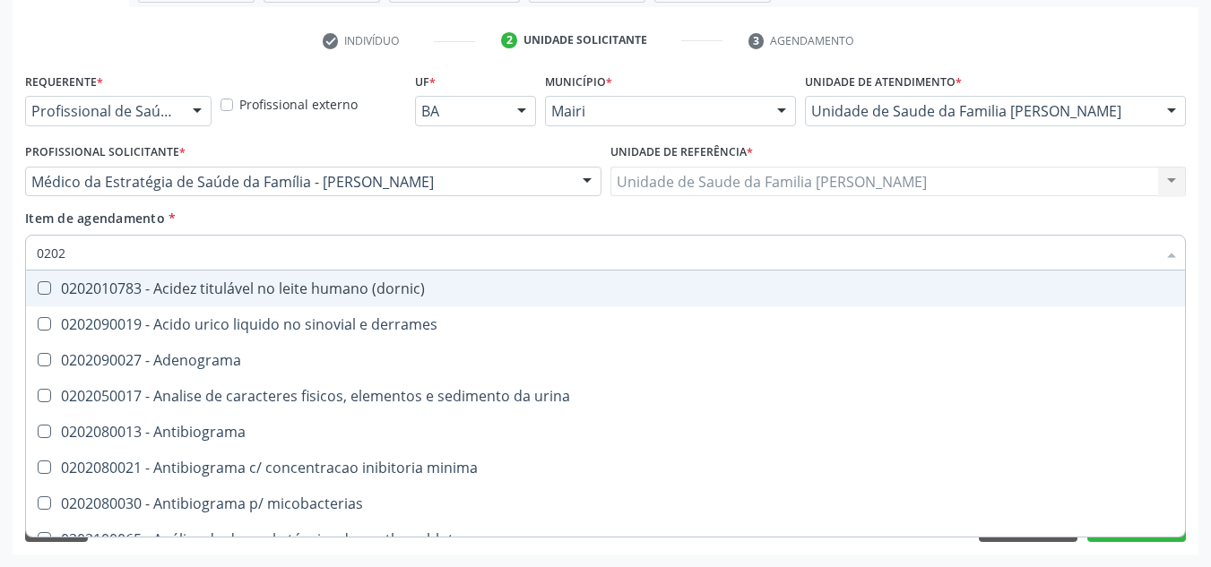
type input "02020"
checkbox esperma "true"
checkbox galactose "true"
checkbox \(fsh\) "false"
checkbox \(lh\) "false"
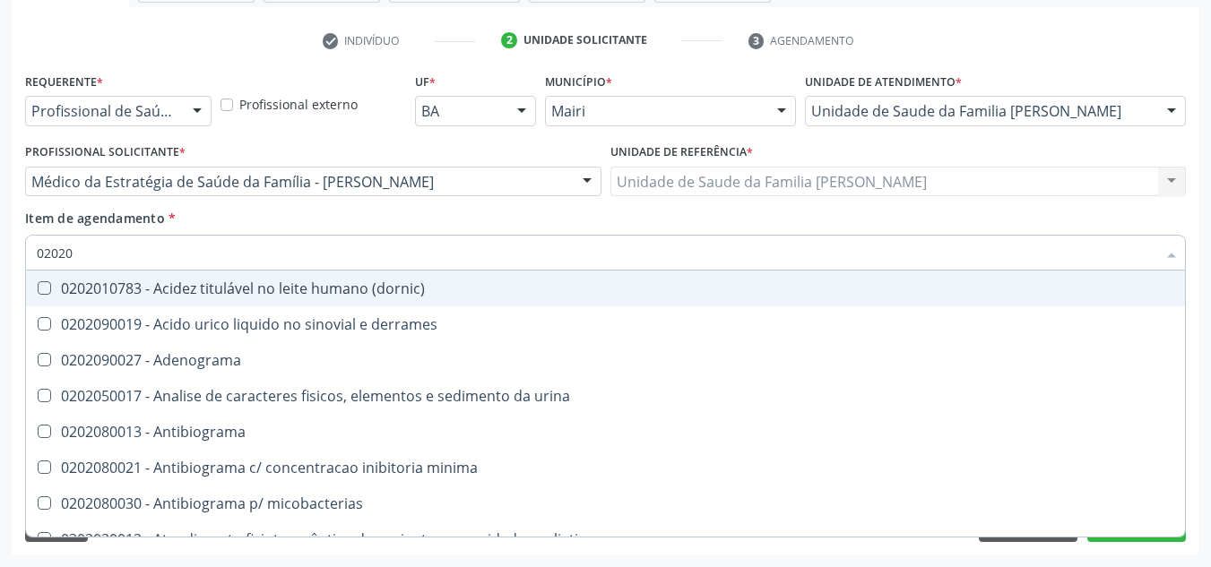
type input "020206"
checkbox addis "true"
checkbox b "true"
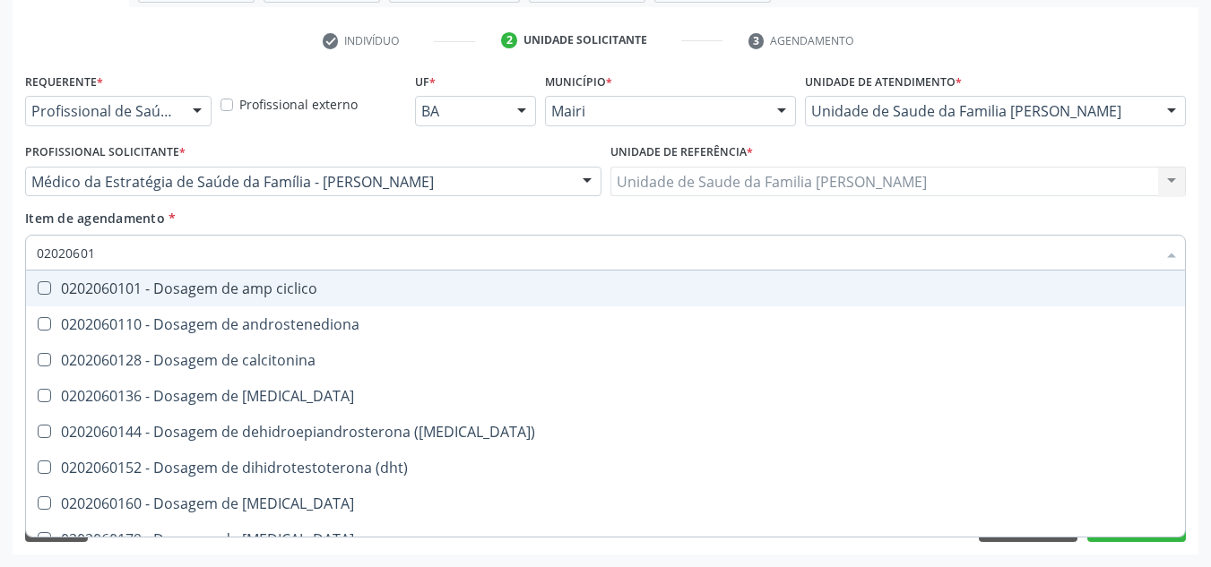
type input "020206016"
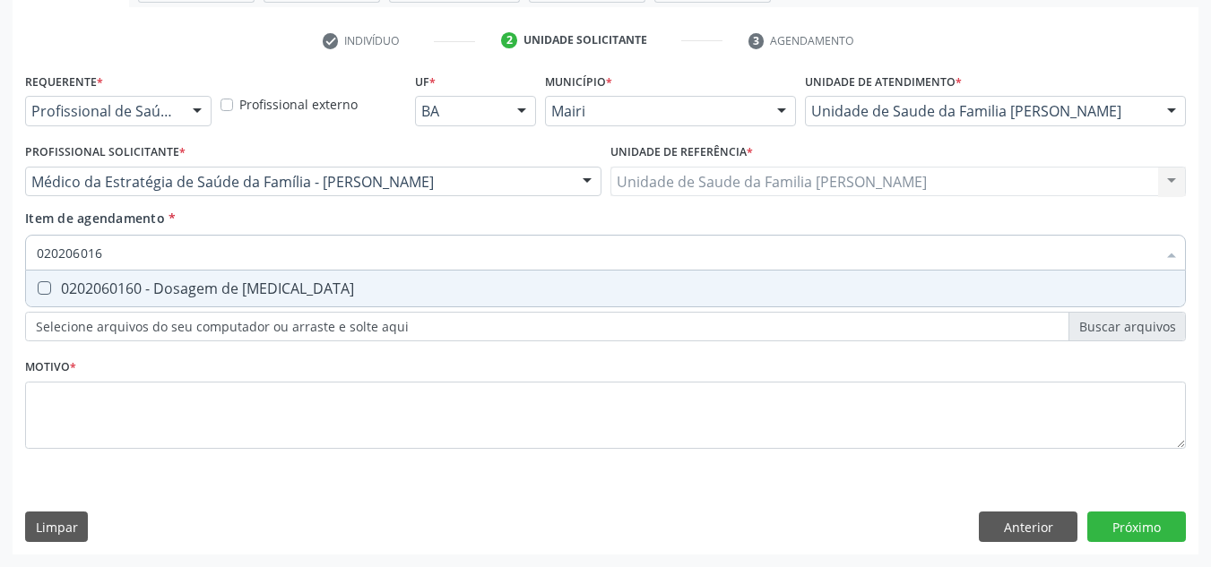
click at [104, 283] on div "0202060160 - Dosagem de [MEDICAL_DATA]" at bounding box center [606, 288] width 1138 height 14
checkbox estradiol "true"
type input "02020601"
checkbox estradiol "false"
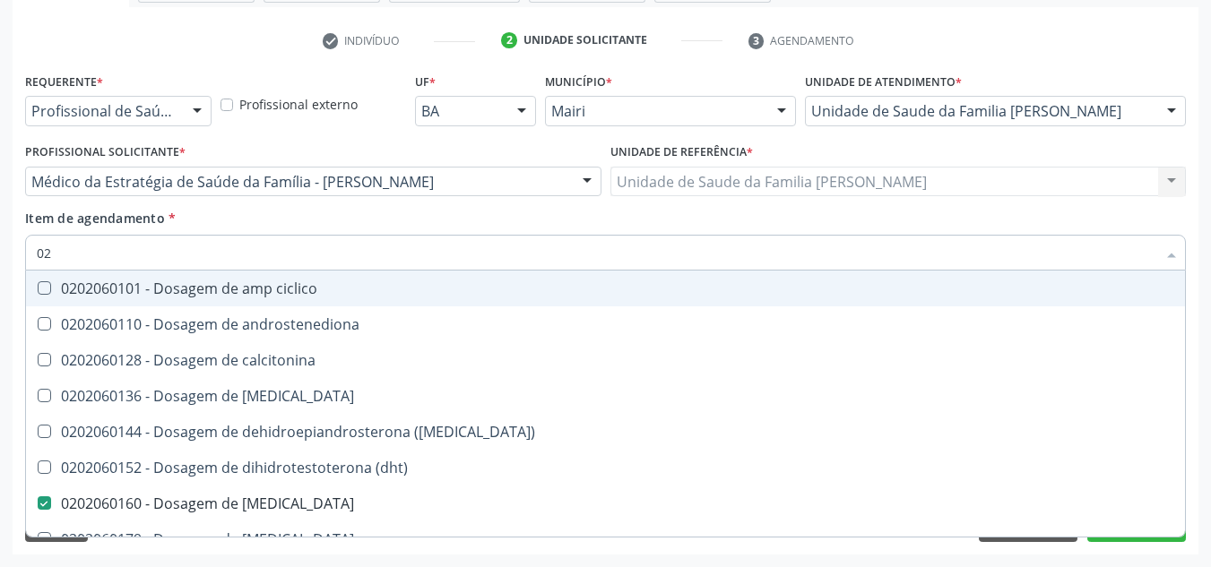
type input "0"
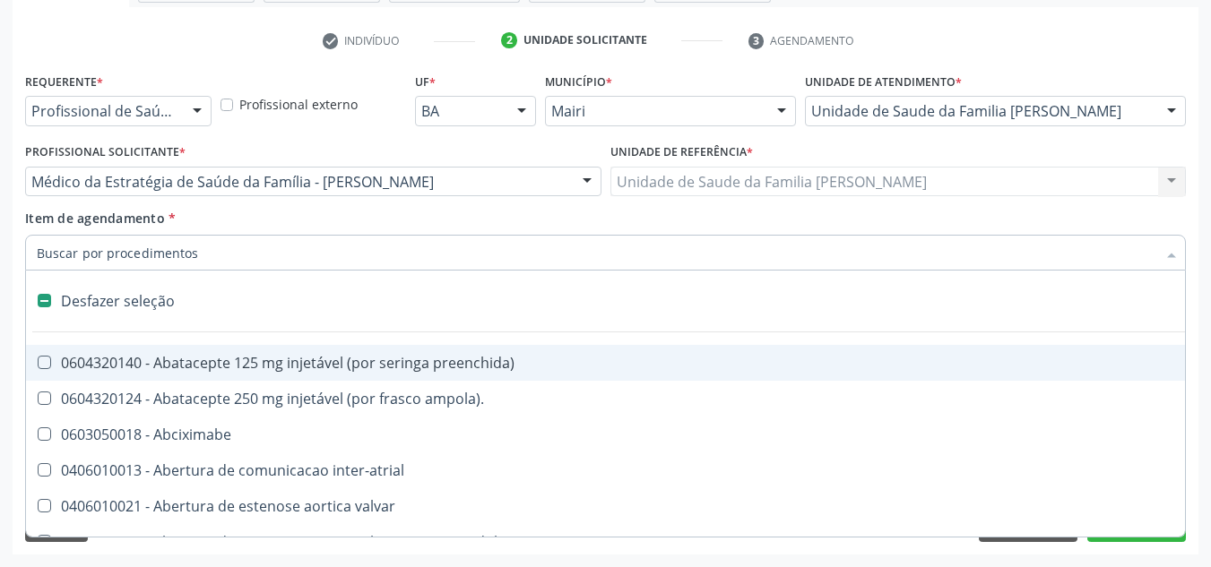
checkbox valvar "false"
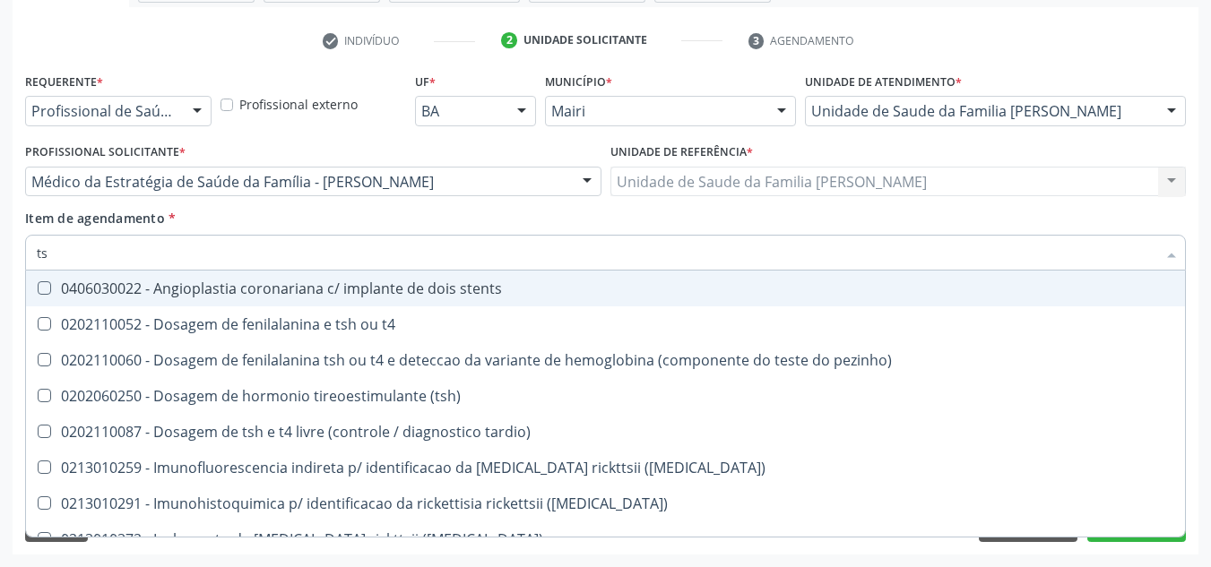
type input "tsh"
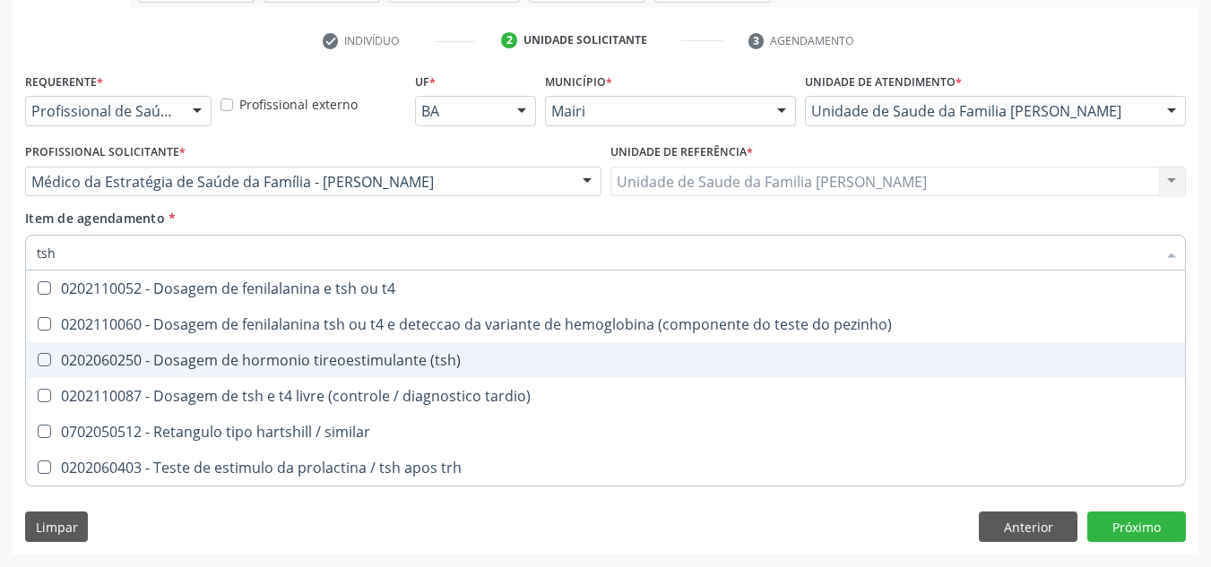
click at [125, 360] on div "0202060250 - Dosagem de hormonio tireoestimulante (tsh)" at bounding box center [606, 360] width 1138 height 14
checkbox \(tsh\) "true"
type input "ts"
checkbox \(tsh\) "false"
checkbox tardio\) "true"
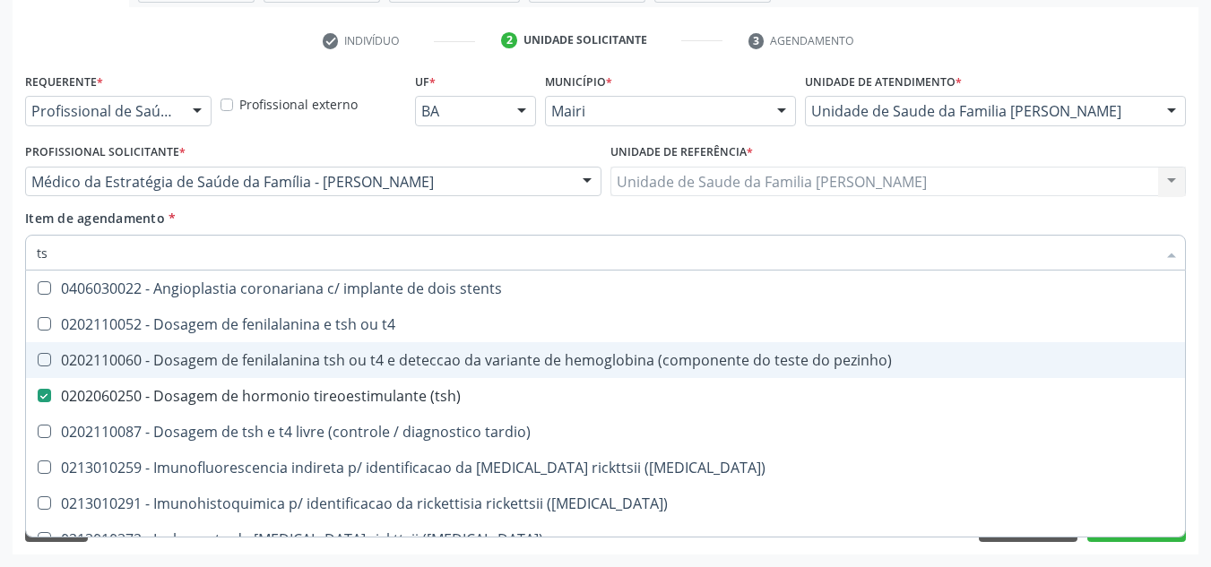
type input "t"
checkbox \(tsh\) "false"
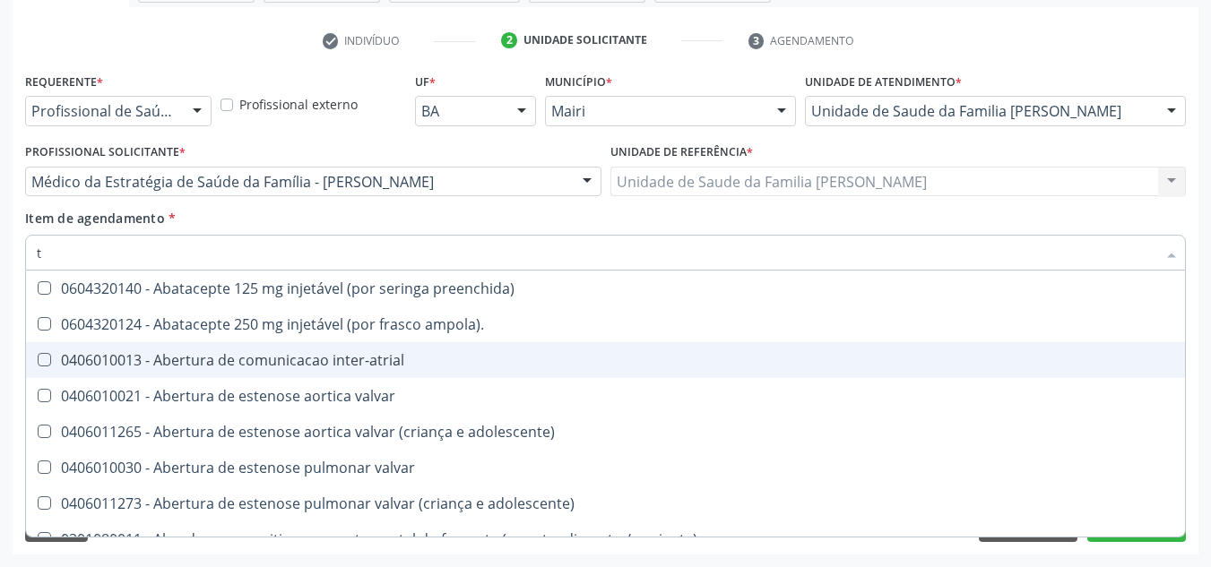
type input "t4"
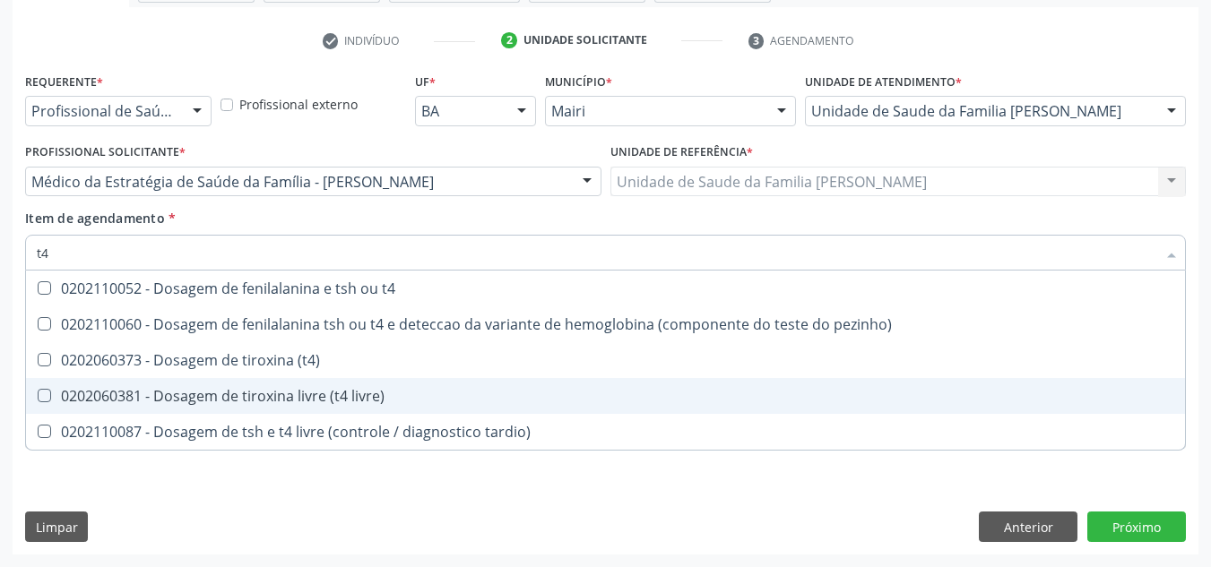
click at [134, 400] on div "0202060381 - Dosagem de tiroxina livre (t4 livre)" at bounding box center [606, 396] width 1138 height 14
checkbox livre\) "true"
type input "t"
checkbox livre\) "false"
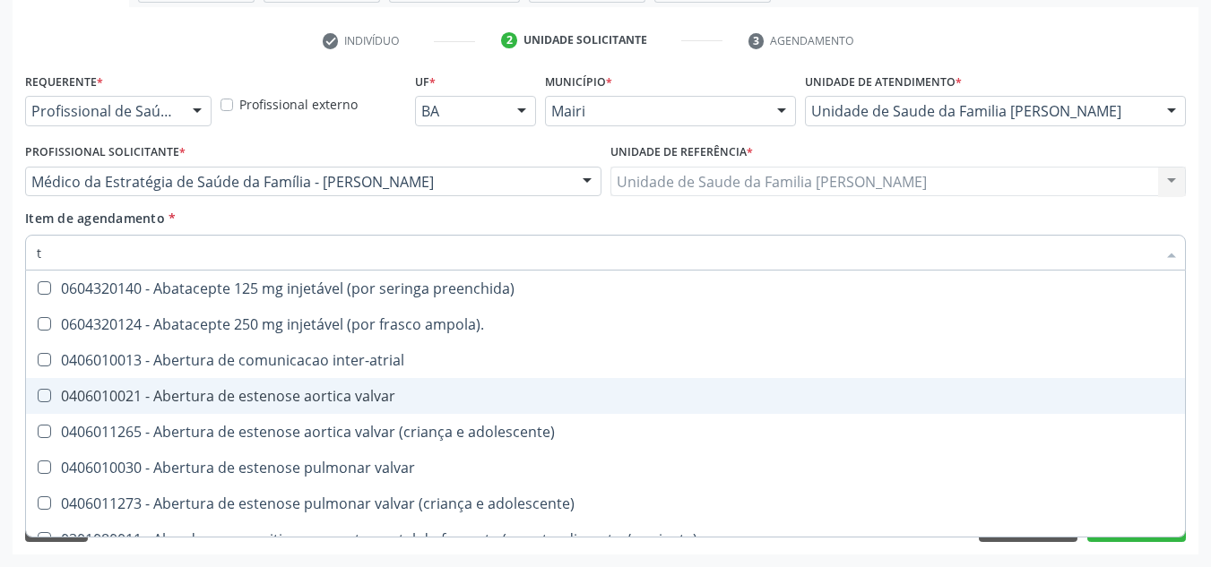
type input "[MEDICAL_DATA]"
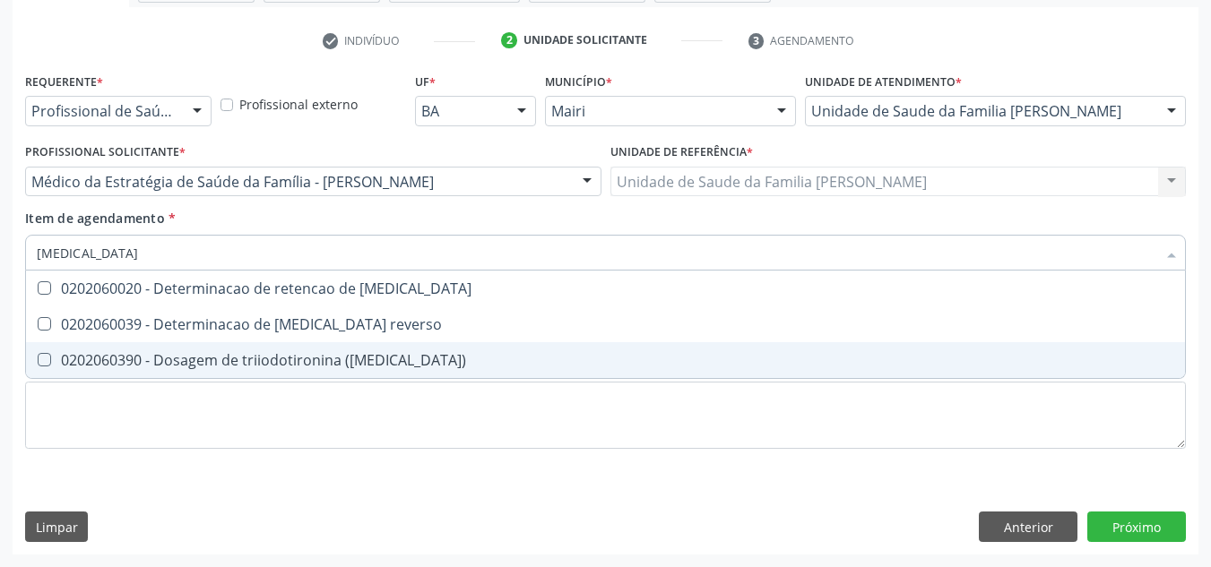
click at [146, 368] on div "0202060390 - Dosagem de triiodotironina ([MEDICAL_DATA])" at bounding box center [606, 360] width 1138 height 14
checkbox \(t3\) "true"
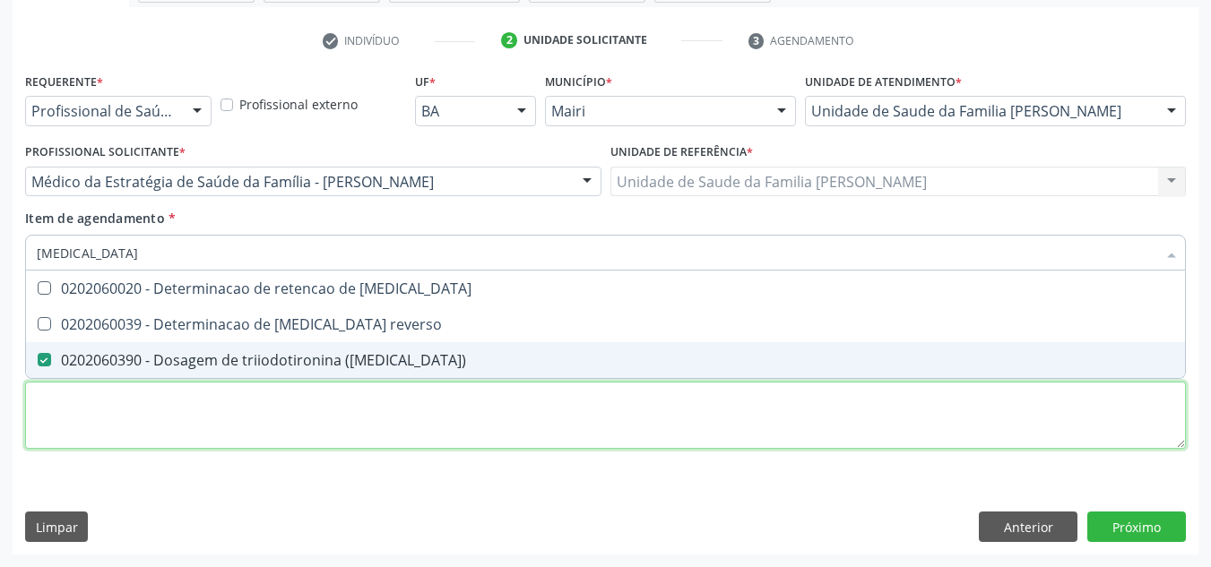
click at [101, 422] on div "Requerente * Profissional de Saúde Profissional de Saúde Paciente Nenhum result…" at bounding box center [605, 271] width 1161 height 406
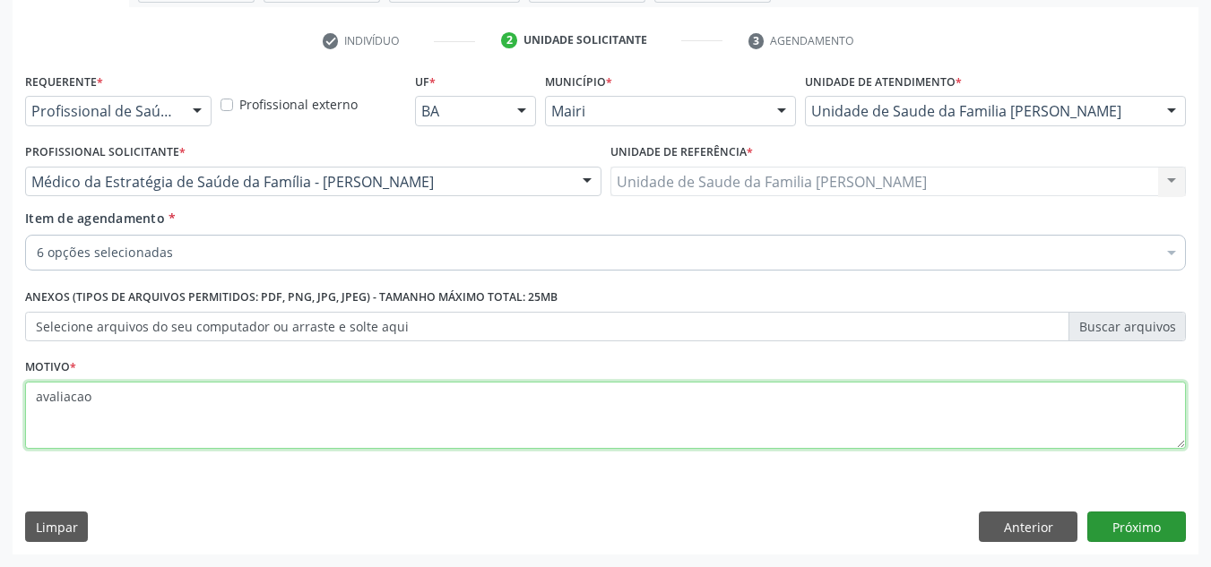
type textarea "avaliacao"
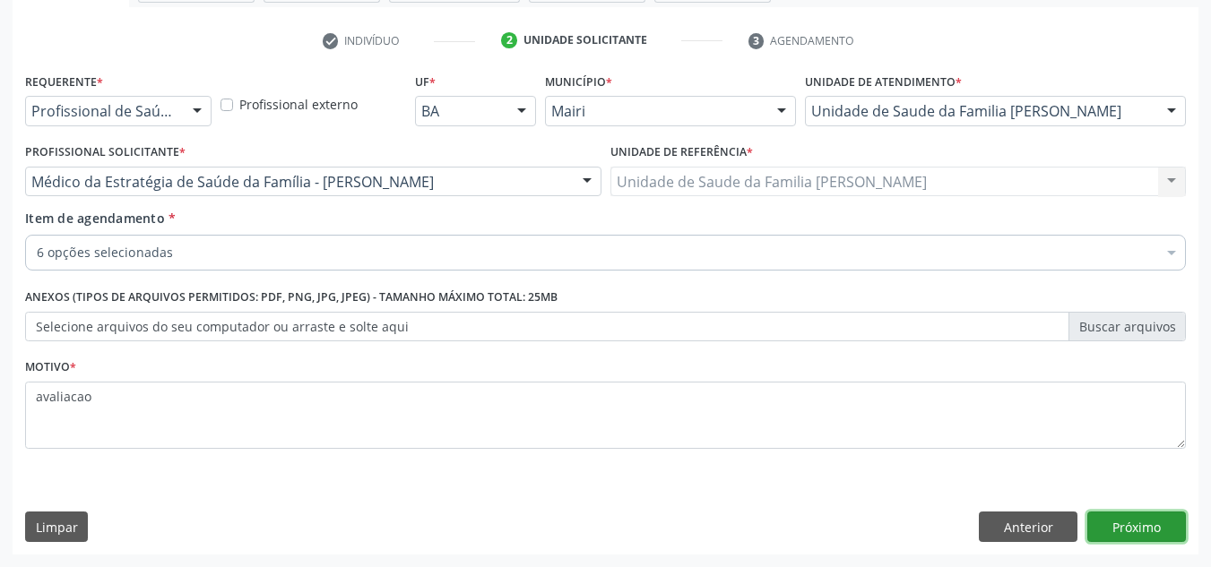
click at [1154, 533] on button "Próximo" at bounding box center [1136, 527] width 99 height 30
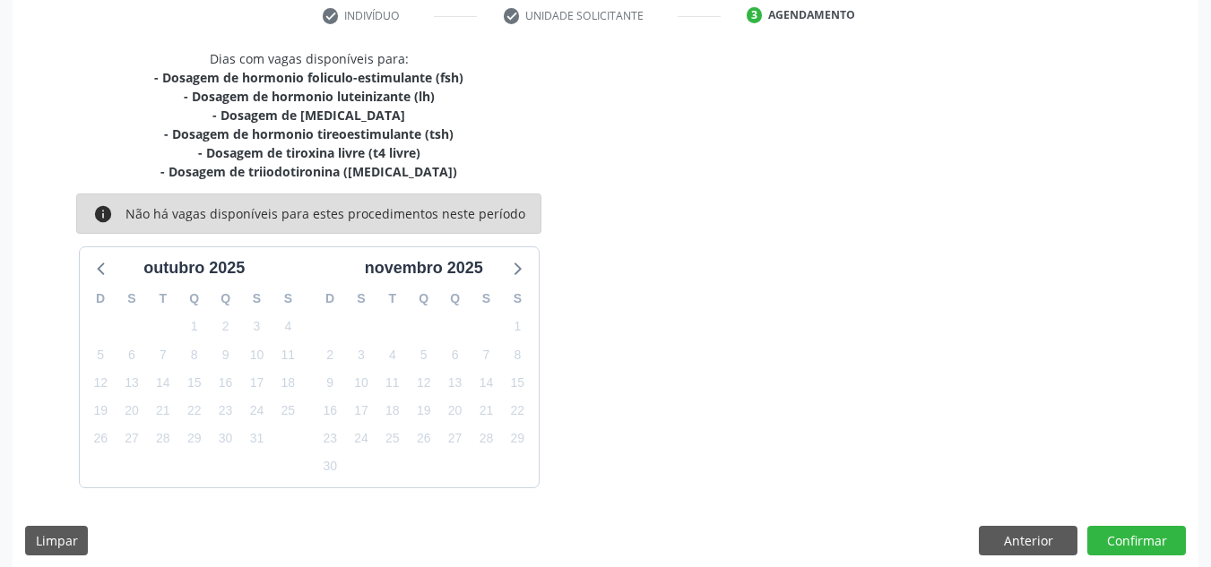
scroll to position [359, 0]
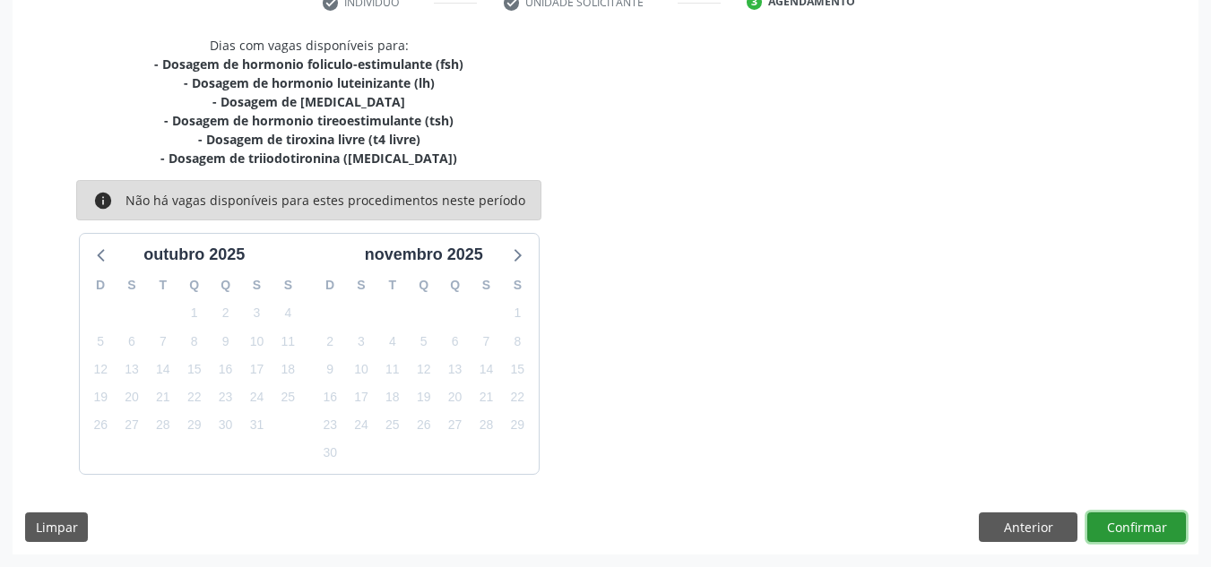
click at [1128, 532] on button "Confirmar" at bounding box center [1136, 528] width 99 height 30
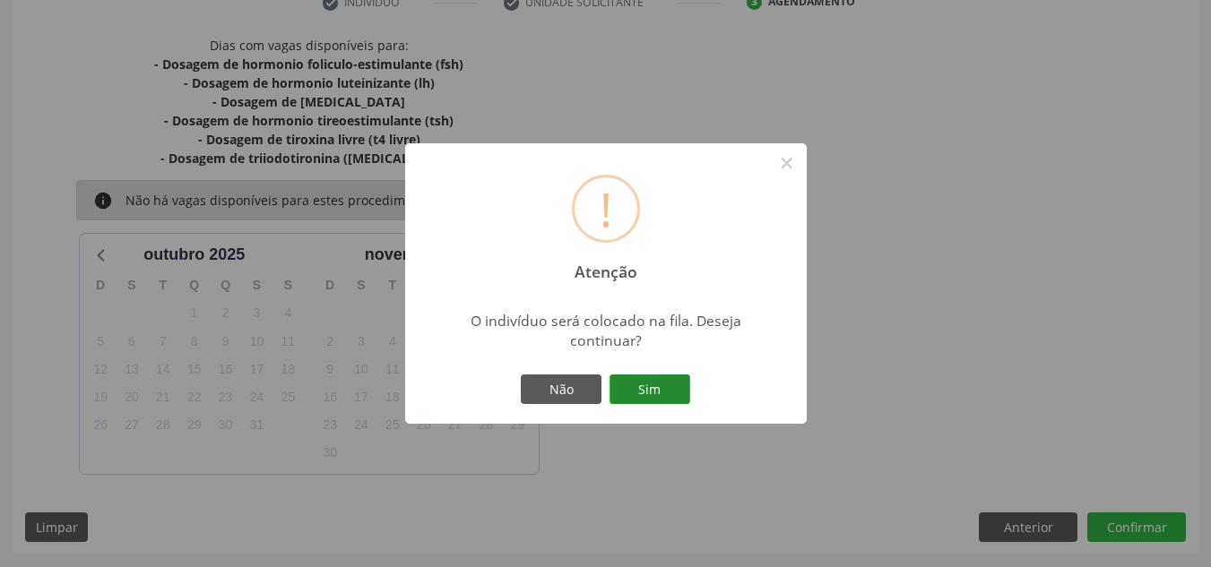
click at [666, 387] on button "Sim" at bounding box center [650, 390] width 81 height 30
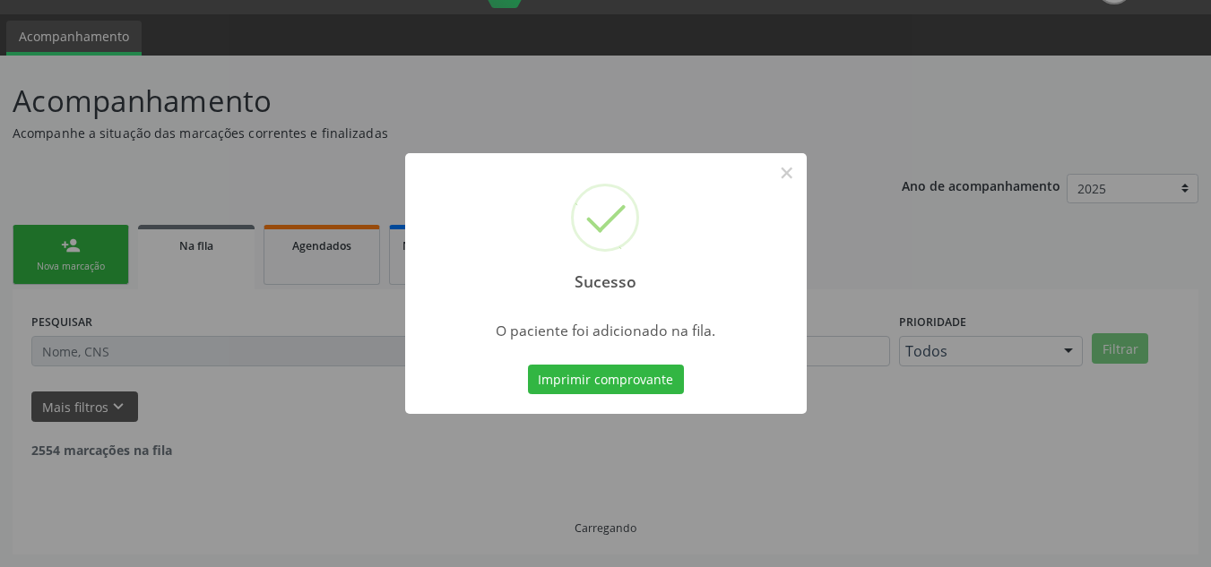
scroll to position [24, 0]
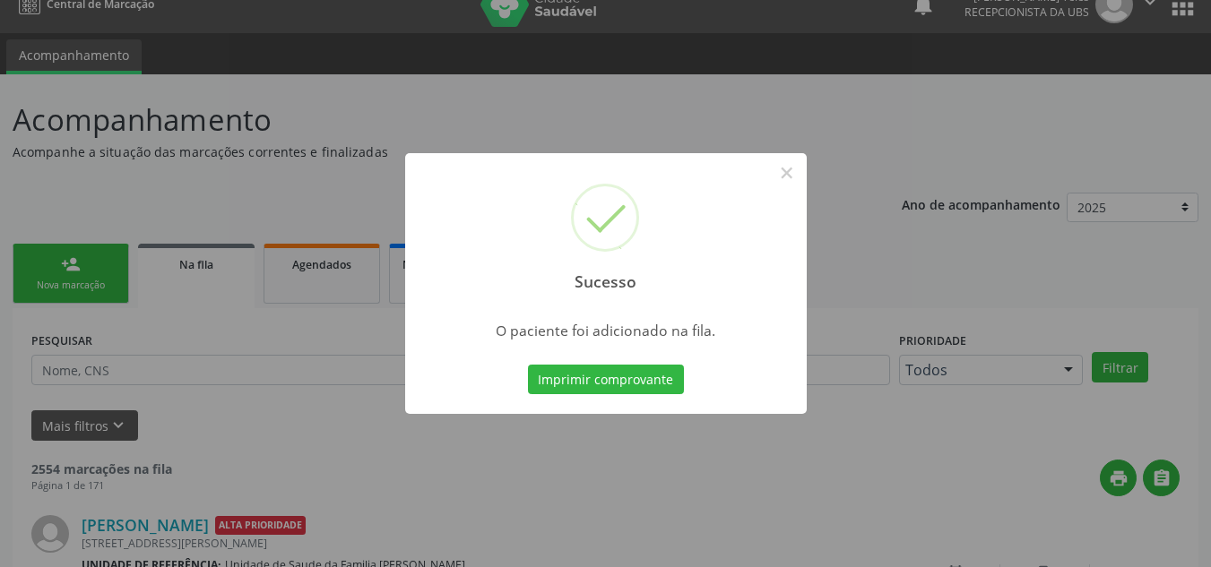
click at [666, 387] on button "Imprimir comprovante" at bounding box center [606, 380] width 156 height 30
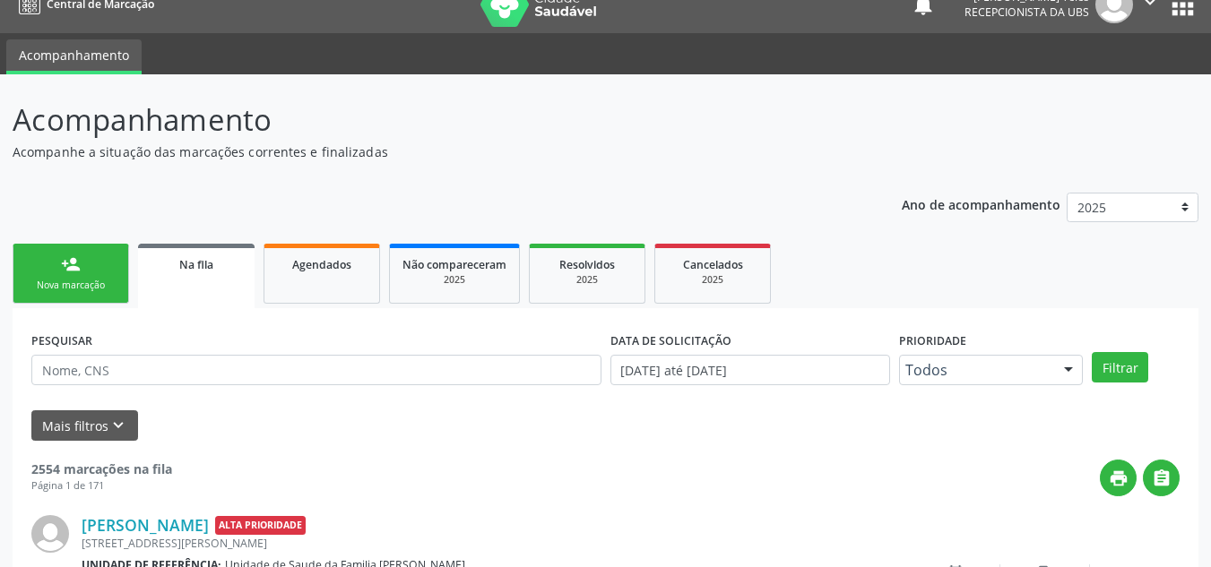
click at [53, 262] on link "person_add Nova marcação" at bounding box center [71, 274] width 117 height 60
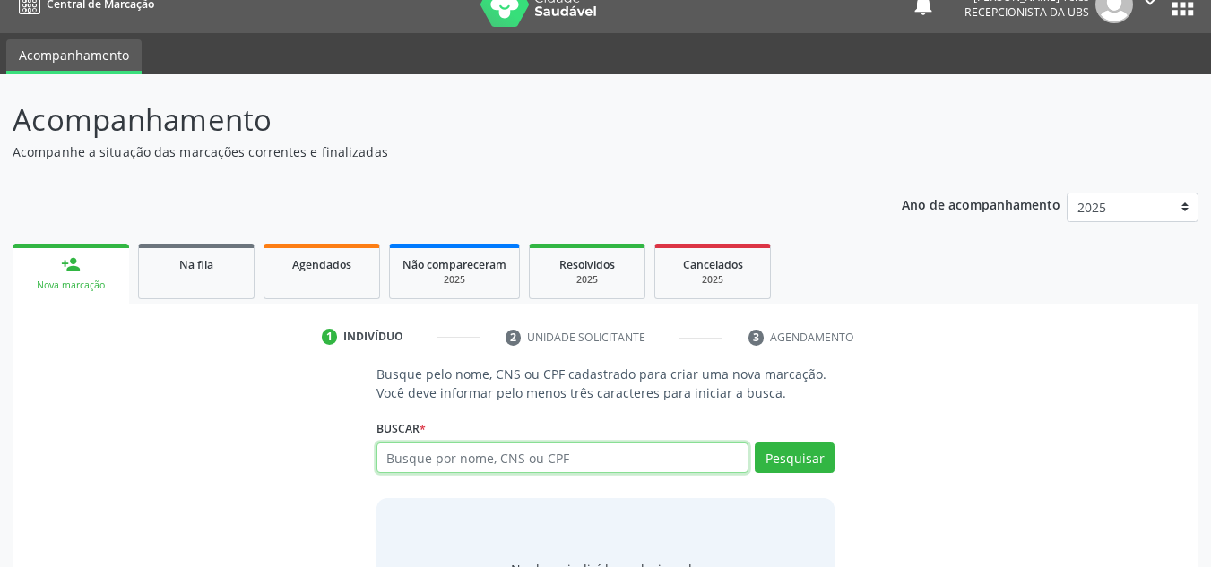
click at [474, 458] on input "text" at bounding box center [562, 458] width 373 height 30
type input "706405672986781"
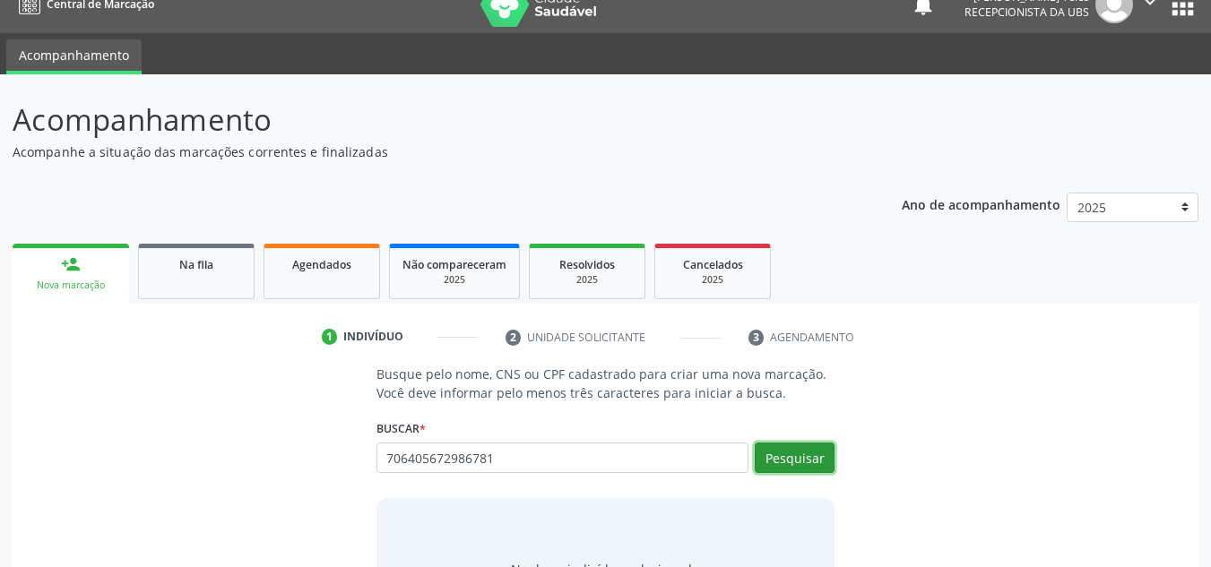
click at [790, 455] on button "Pesquisar" at bounding box center [795, 458] width 80 height 30
type input "706405672986781"
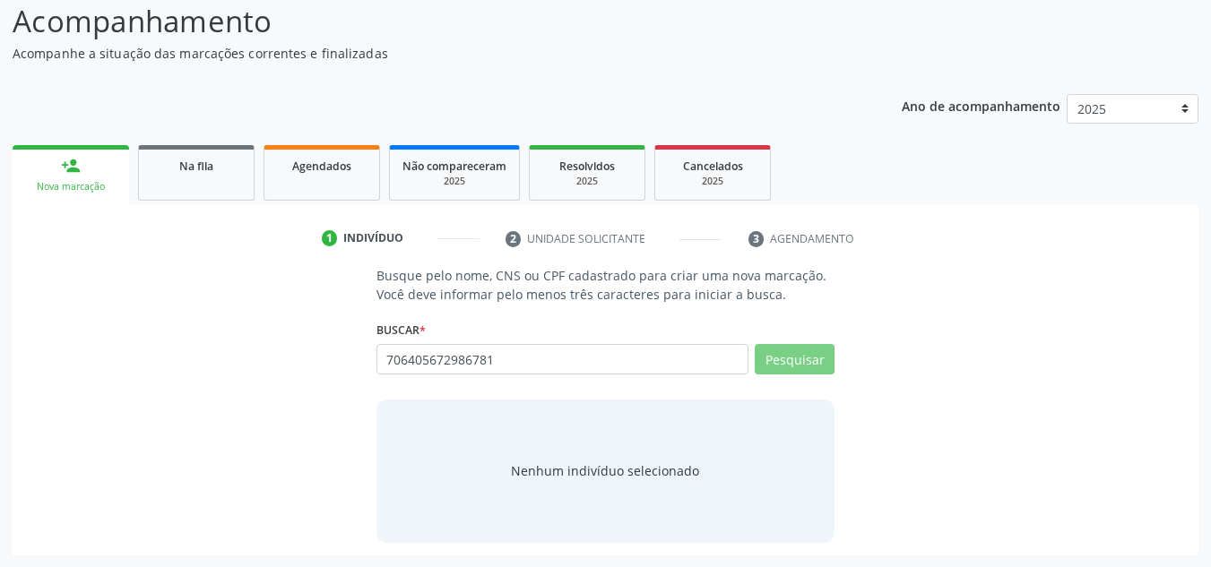
scroll to position [124, 0]
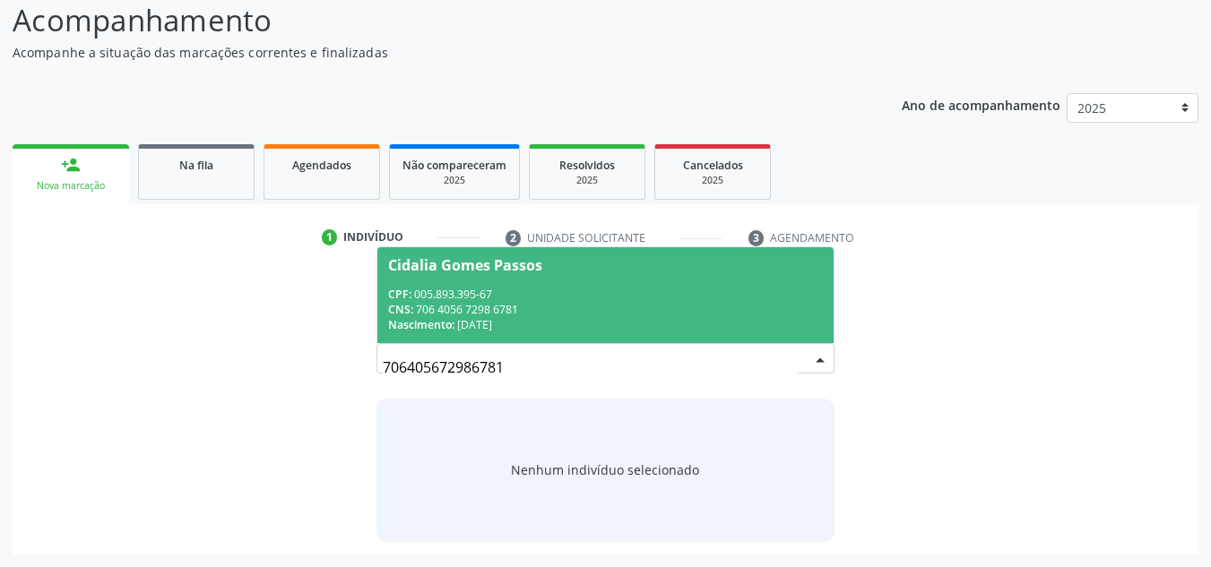
click at [470, 281] on span "Cidalia Gomes Passos CPF: 005.893.395-67 CNS: 706 4056 7298 6781 Nascimento: [D…" at bounding box center [605, 295] width 457 height 96
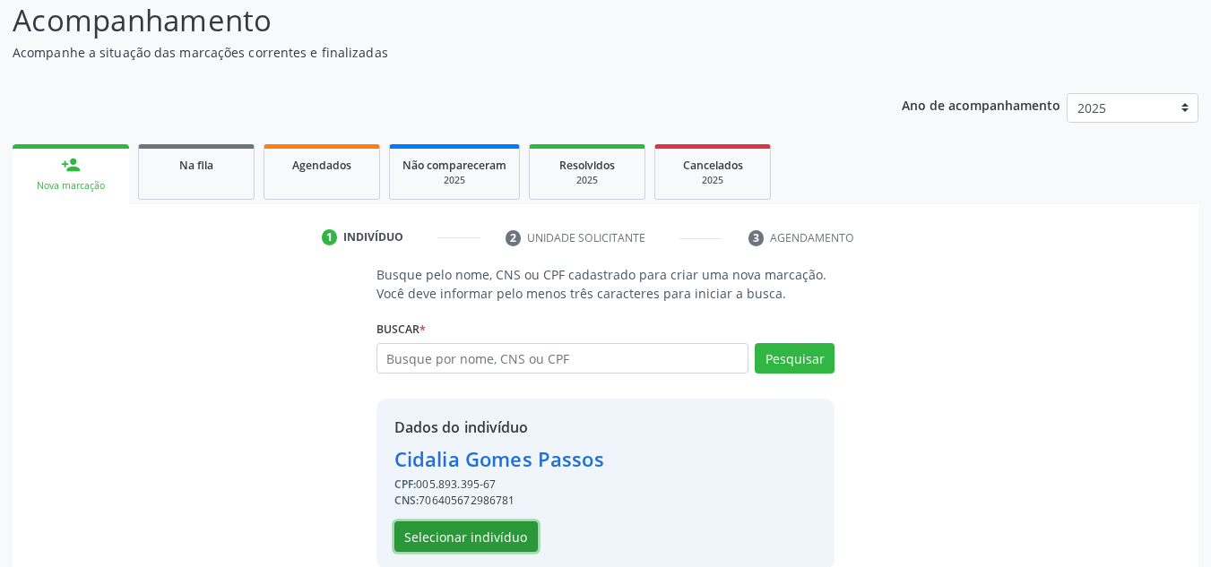
click at [490, 532] on button "Selecionar indivíduo" at bounding box center [465, 537] width 143 height 30
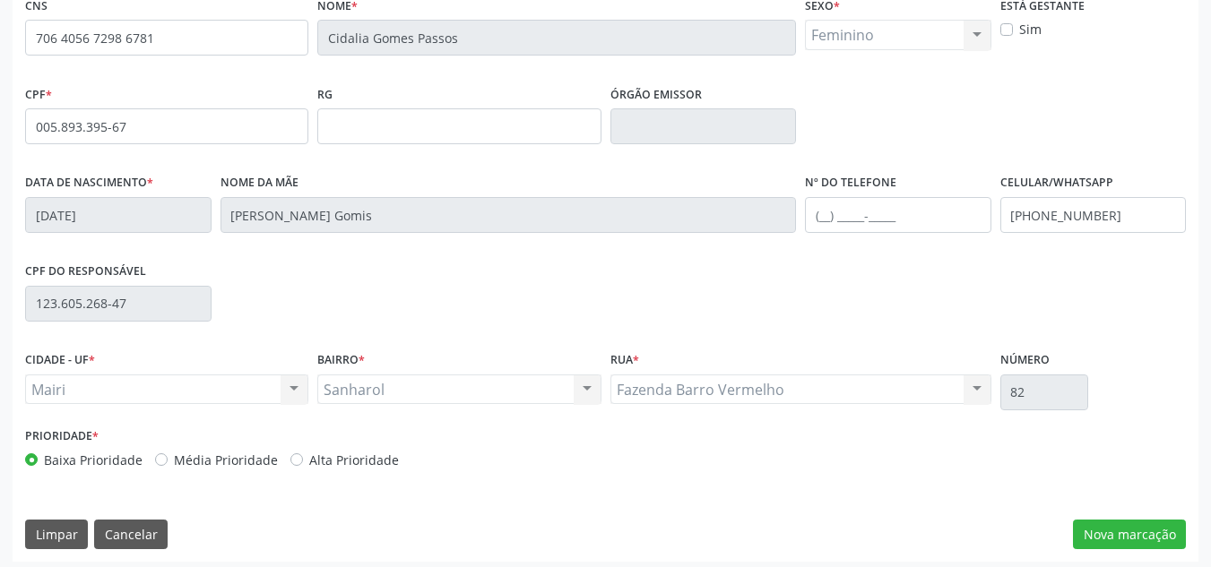
scroll to position [404, 0]
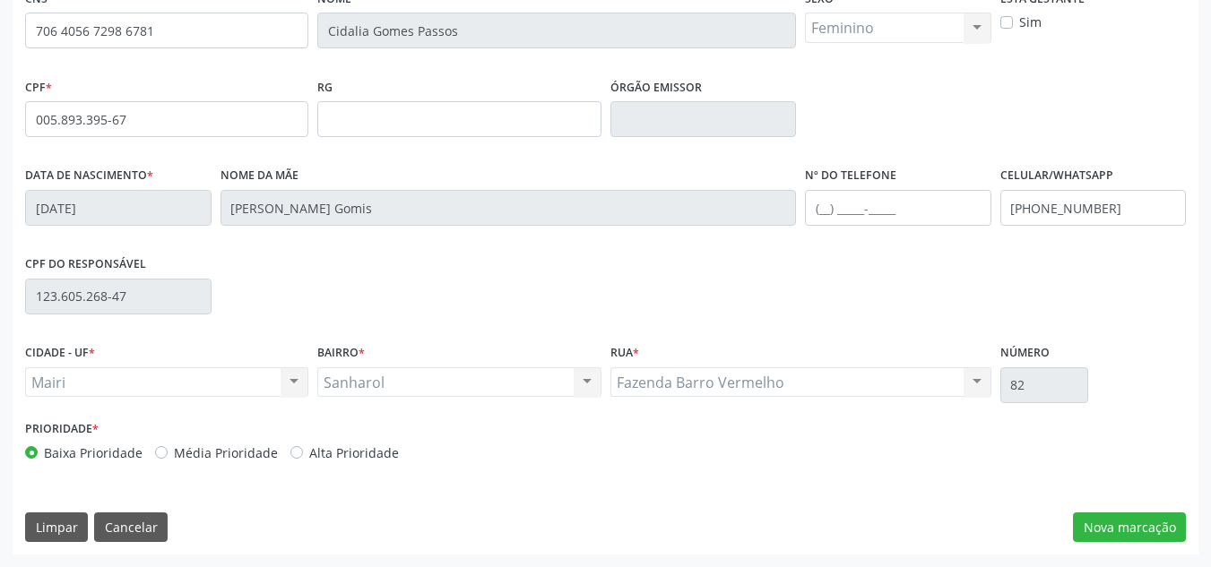
click at [309, 457] on label "Alta Prioridade" at bounding box center [354, 453] width 90 height 19
click at [290, 457] on input "Alta Prioridade" at bounding box center [296, 452] width 13 height 16
radio input "true"
click at [1121, 525] on button "Nova marcação" at bounding box center [1129, 528] width 113 height 30
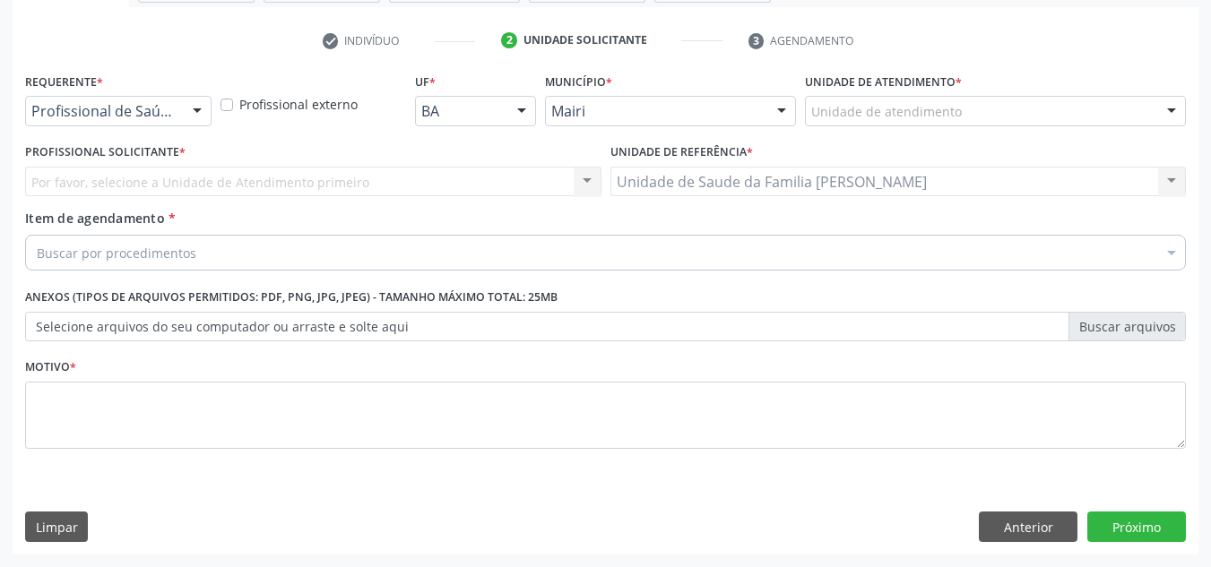
scroll to position [321, 0]
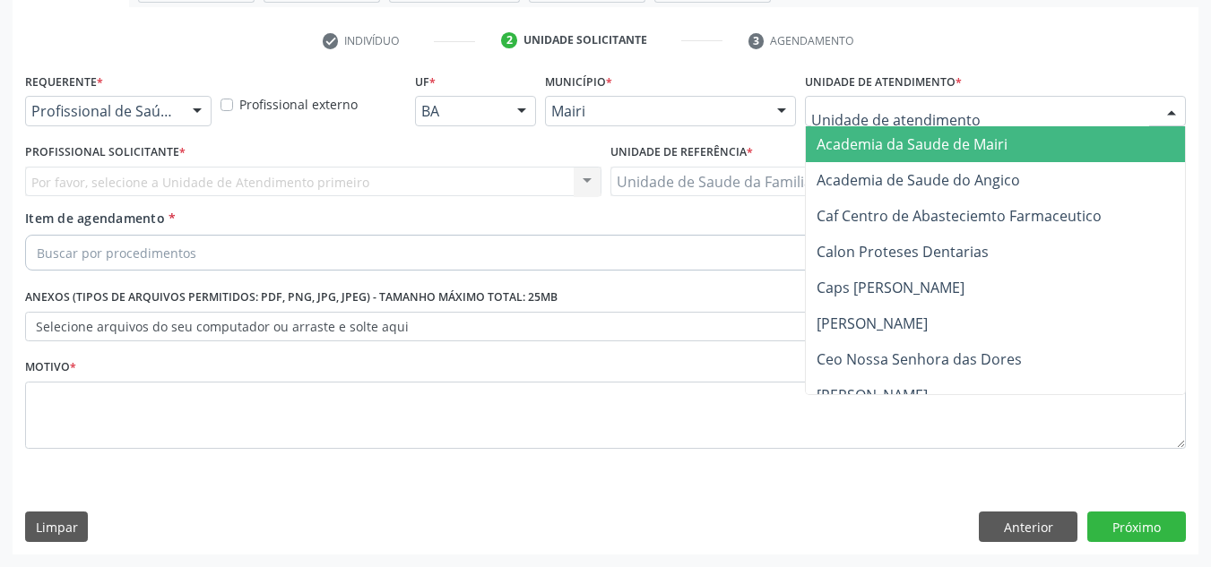
type input "j"
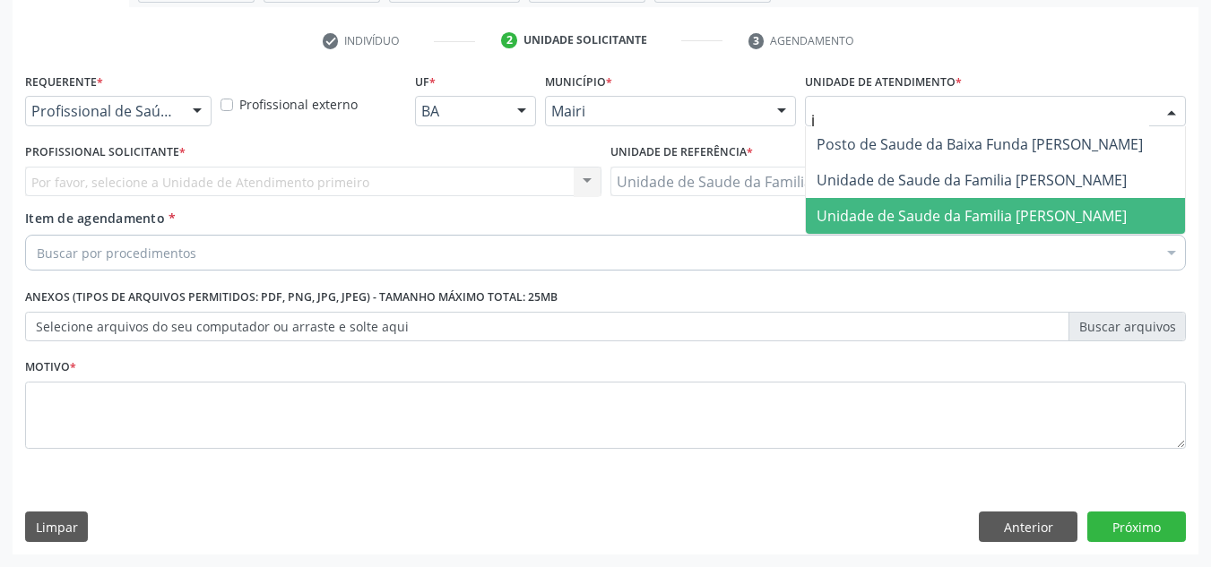
click at [863, 224] on span "Unidade de Saude da Familia [PERSON_NAME]" at bounding box center [972, 216] width 310 height 20
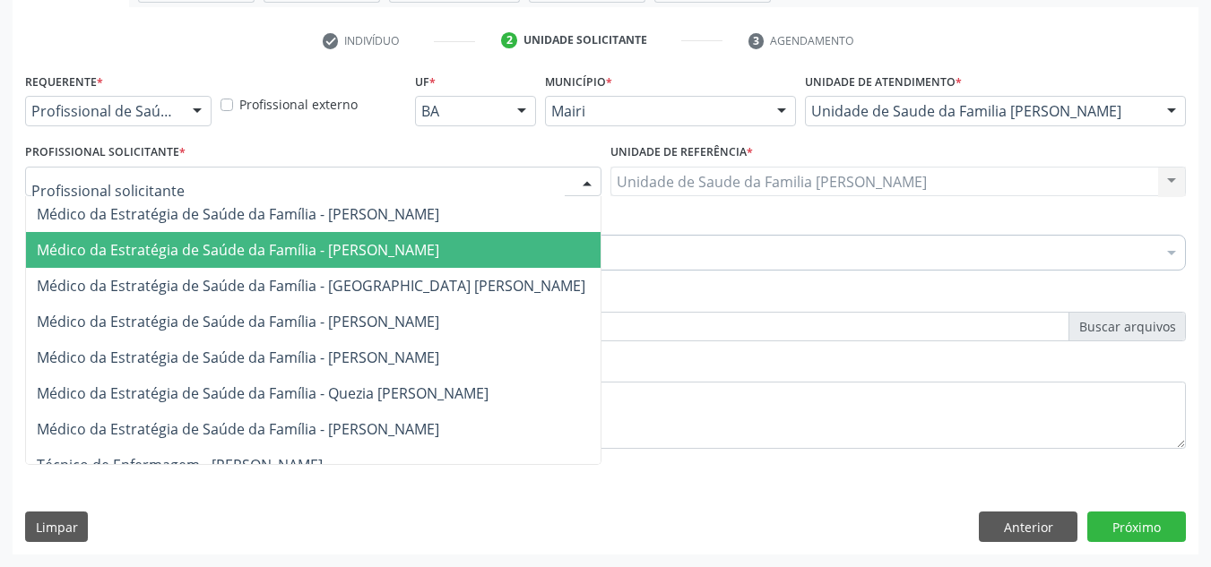
click at [151, 245] on span "Médico da Estratégia de Saúde da Família - [PERSON_NAME]" at bounding box center [238, 250] width 402 height 20
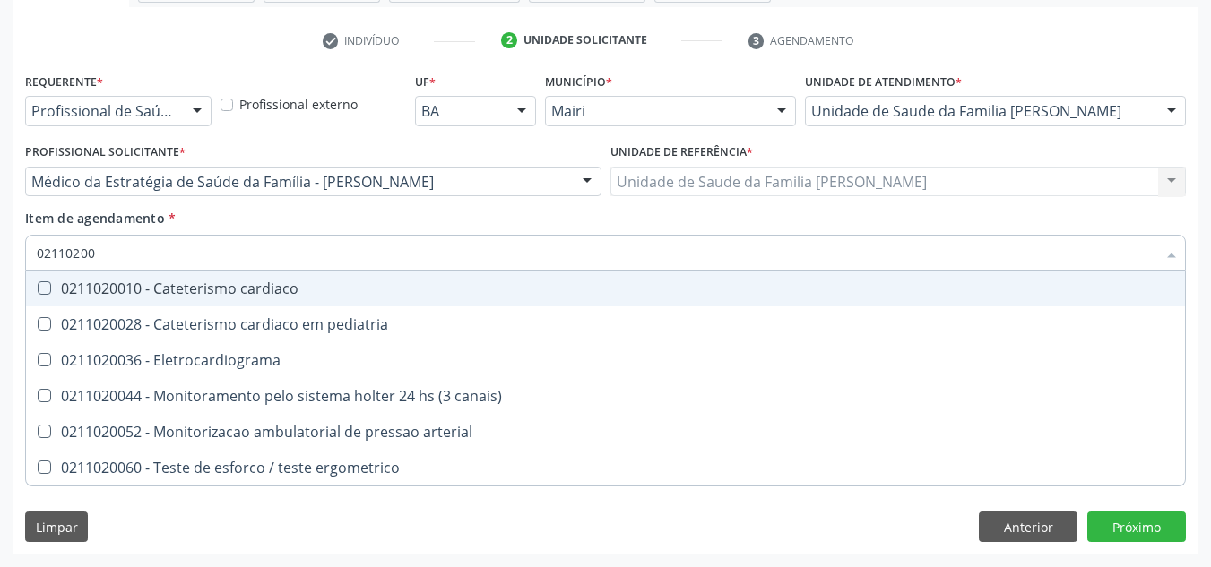
type input "021102005"
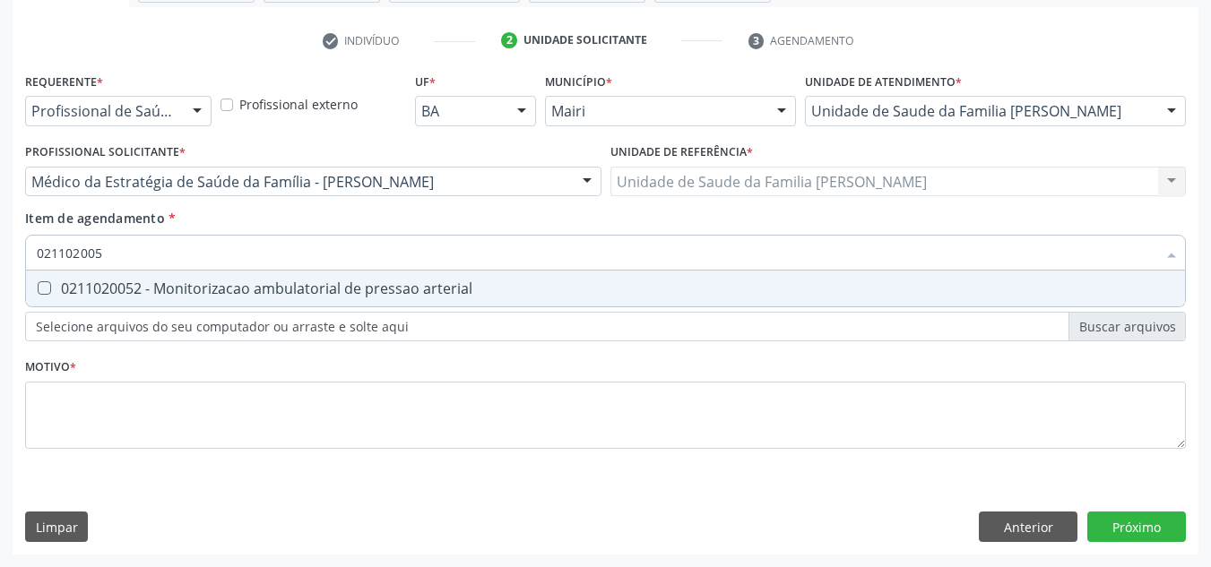
click at [153, 291] on div "0211020052 - Monitorizacao ambulatorial de pressao arterial" at bounding box center [606, 288] width 1138 height 14
checkbox arterial "true"
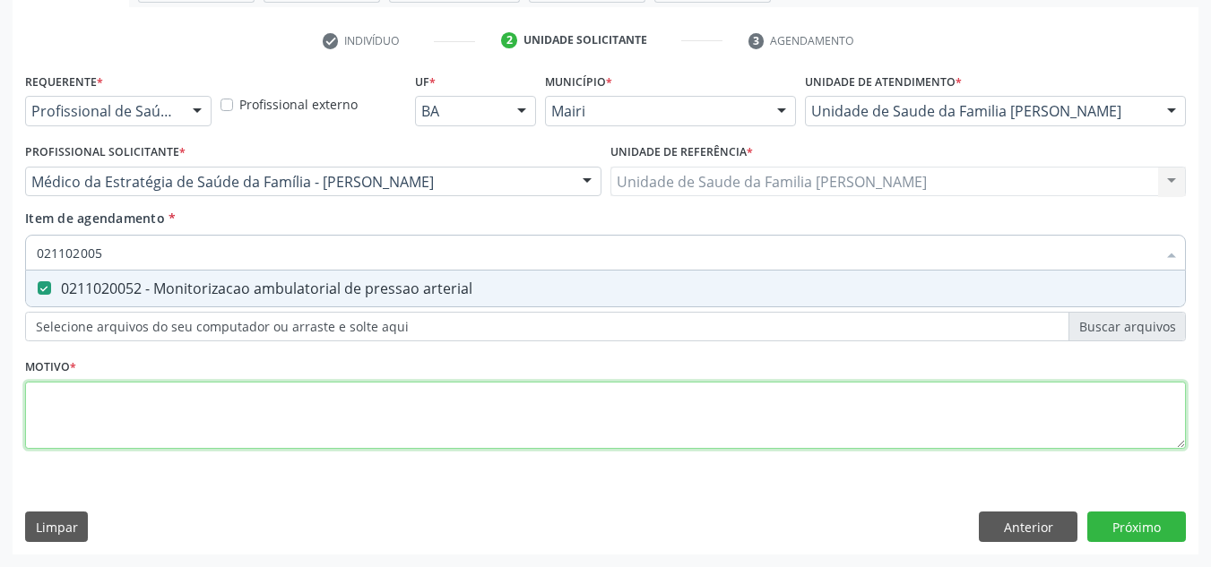
click at [92, 393] on div "Requerente * Profissional de Saúde Profissional de Saúde Paciente Nenhum result…" at bounding box center [605, 271] width 1161 height 406
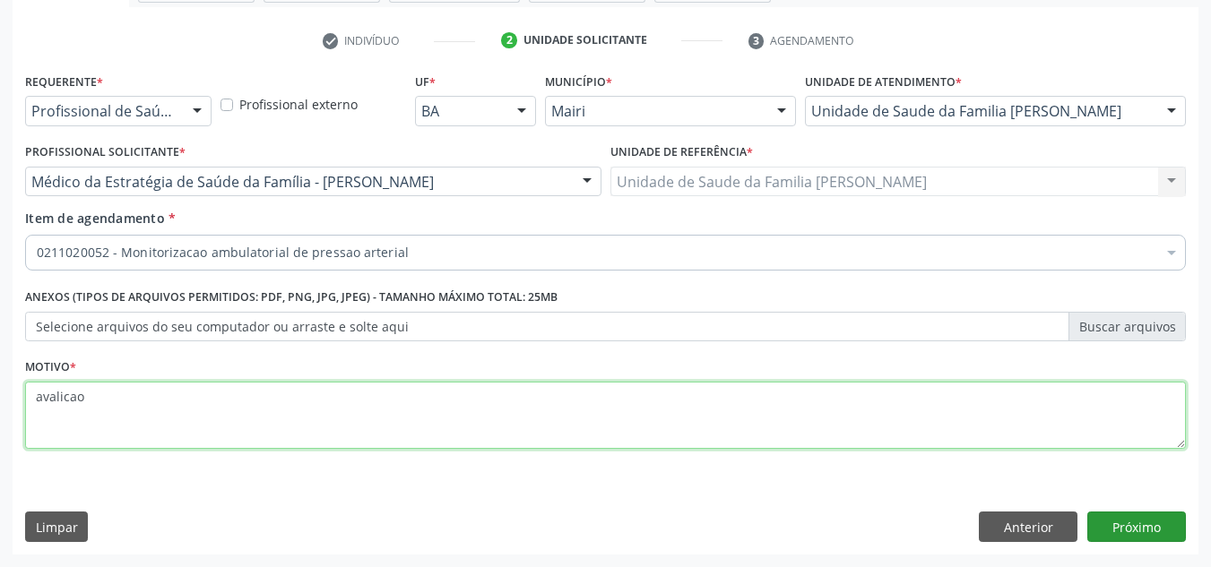
type textarea "avalicao"
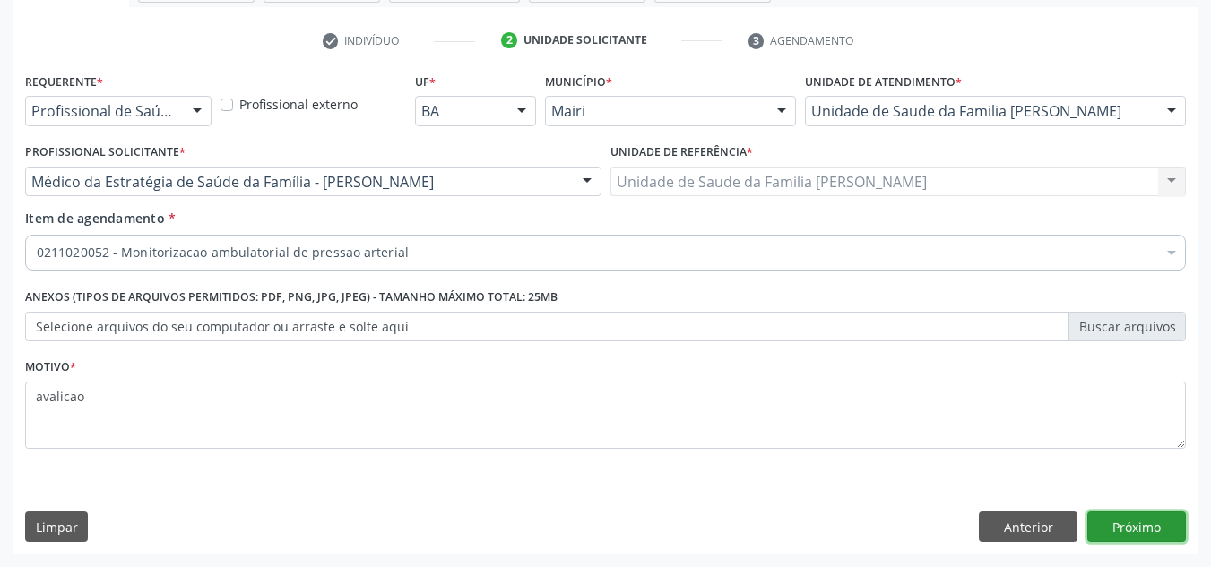
click at [1134, 523] on button "Próximo" at bounding box center [1136, 527] width 99 height 30
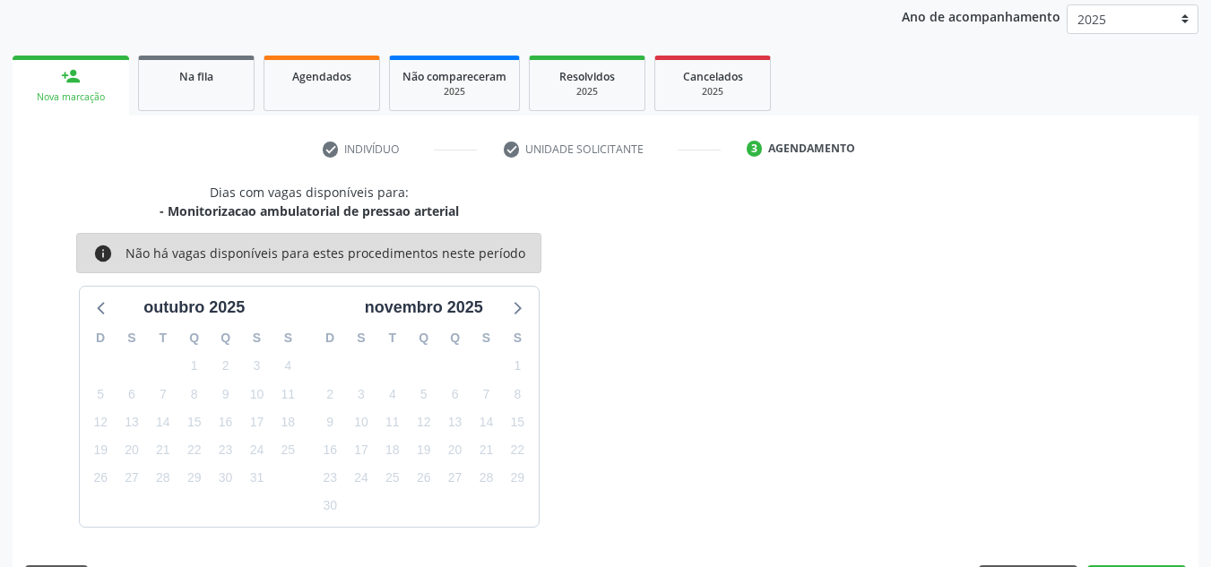
scroll to position [265, 0]
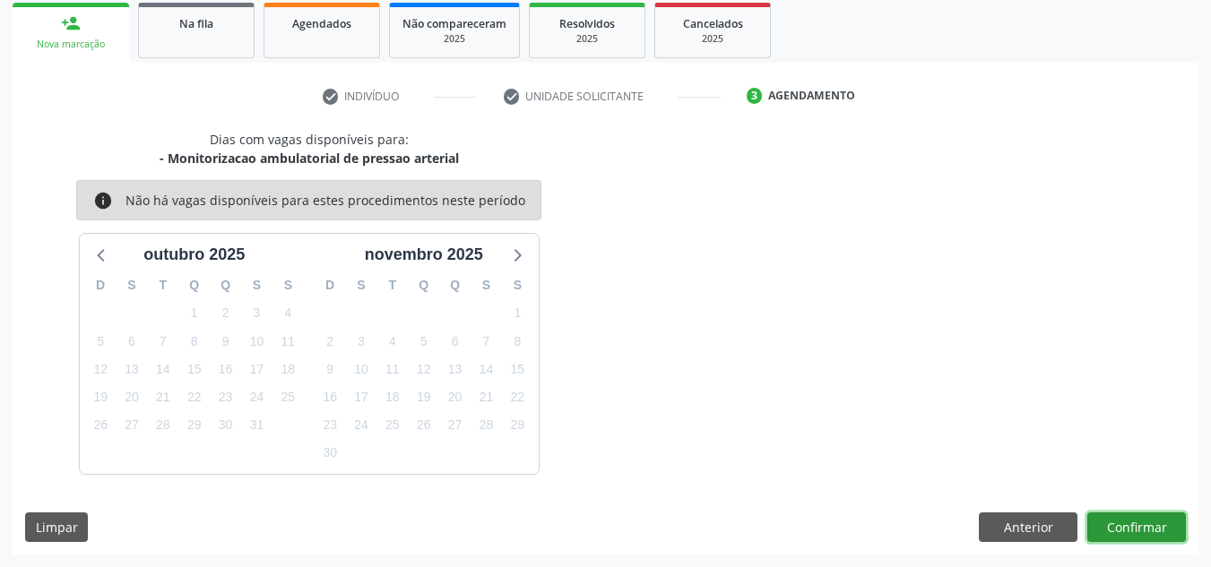
click at [1146, 530] on button "Confirmar" at bounding box center [1136, 528] width 99 height 30
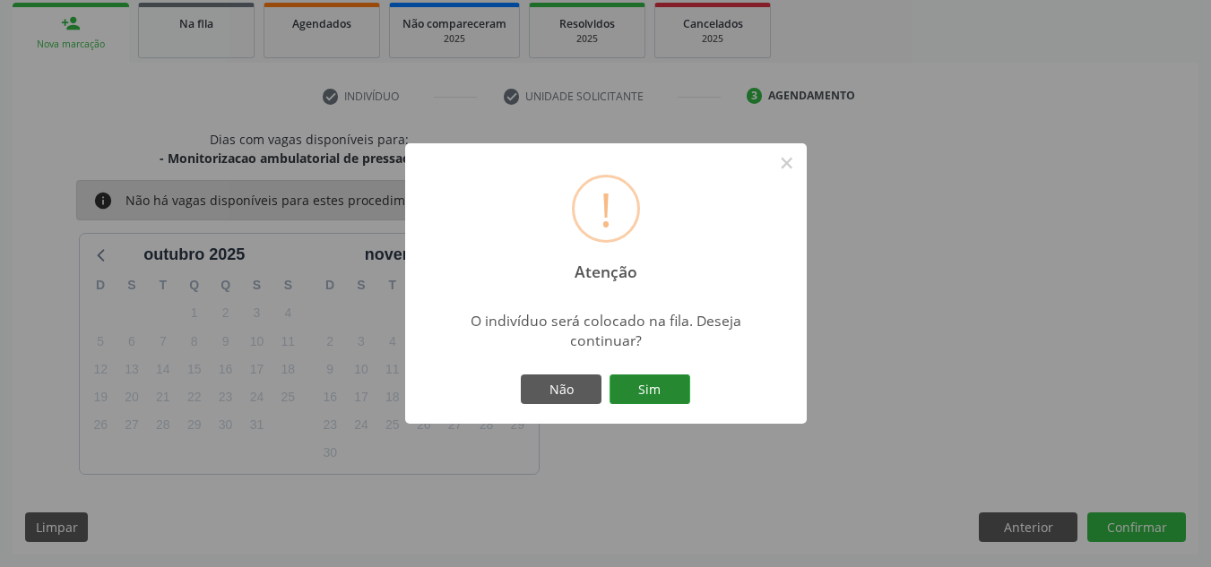
click at [653, 387] on button "Sim" at bounding box center [650, 390] width 81 height 30
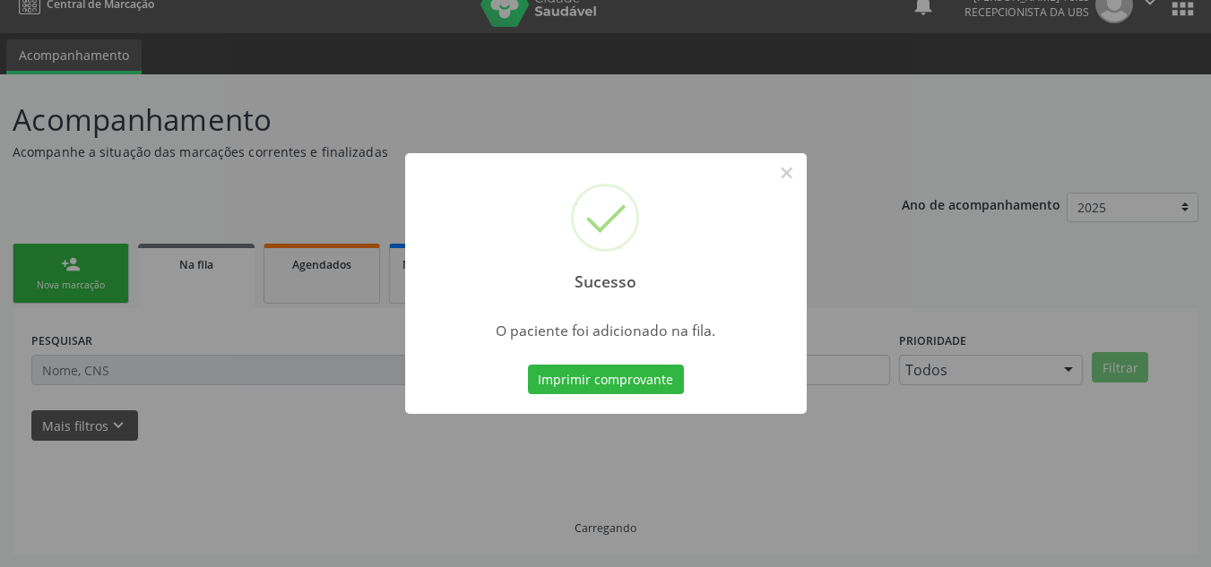
scroll to position [24, 0]
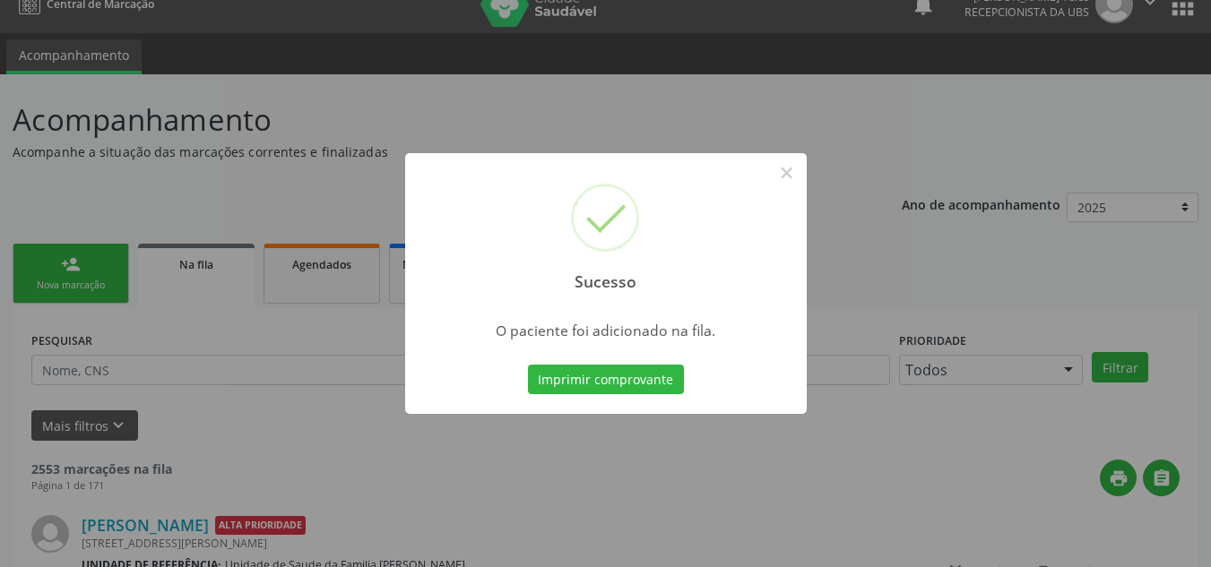
scroll to position [24, 0]
click at [653, 383] on button "Imprimir comprovante" at bounding box center [606, 380] width 156 height 30
